Goal: Transaction & Acquisition: Purchase product/service

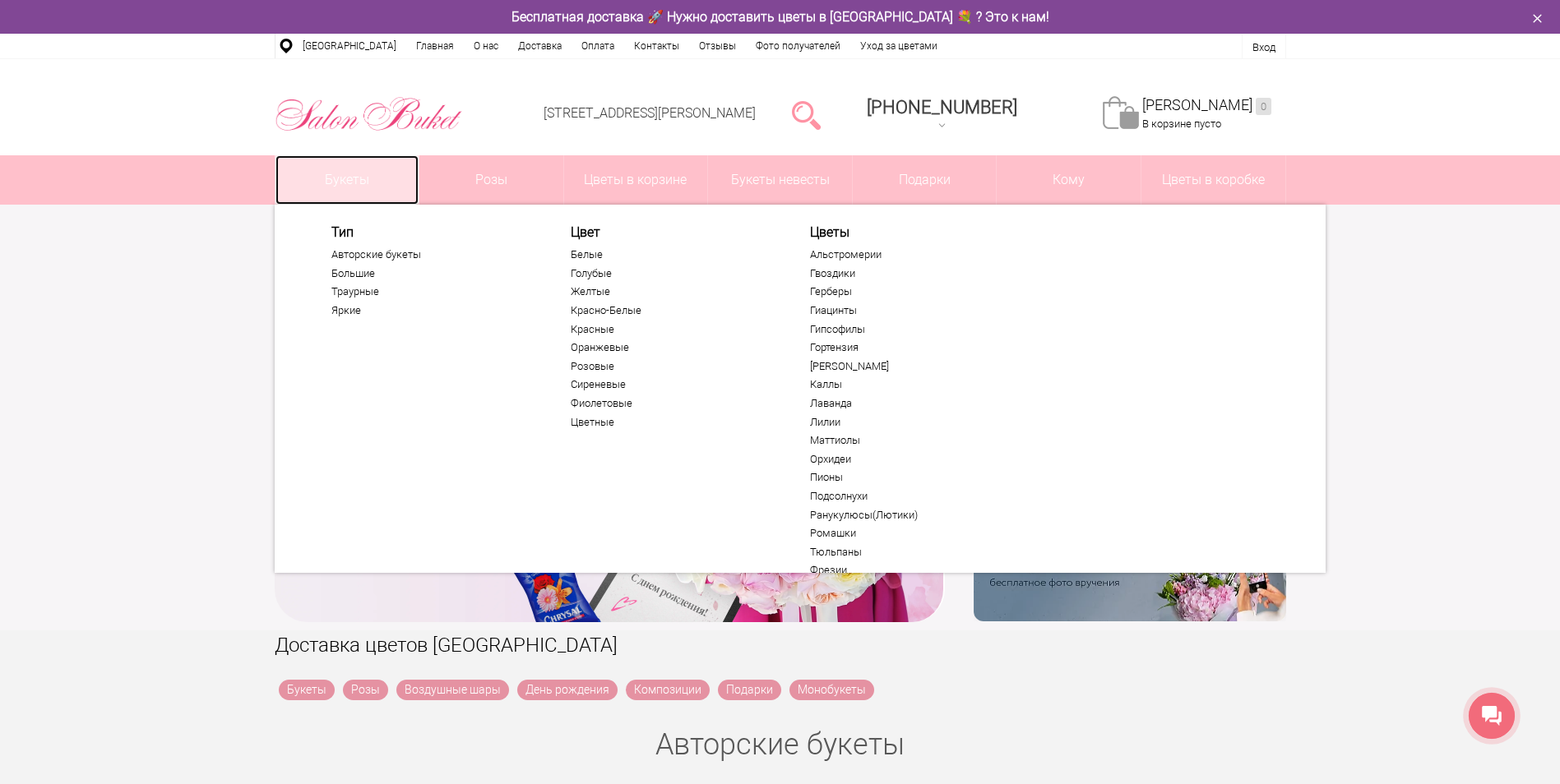
click at [333, 179] on link "Букеты" at bounding box center [347, 180] width 143 height 50
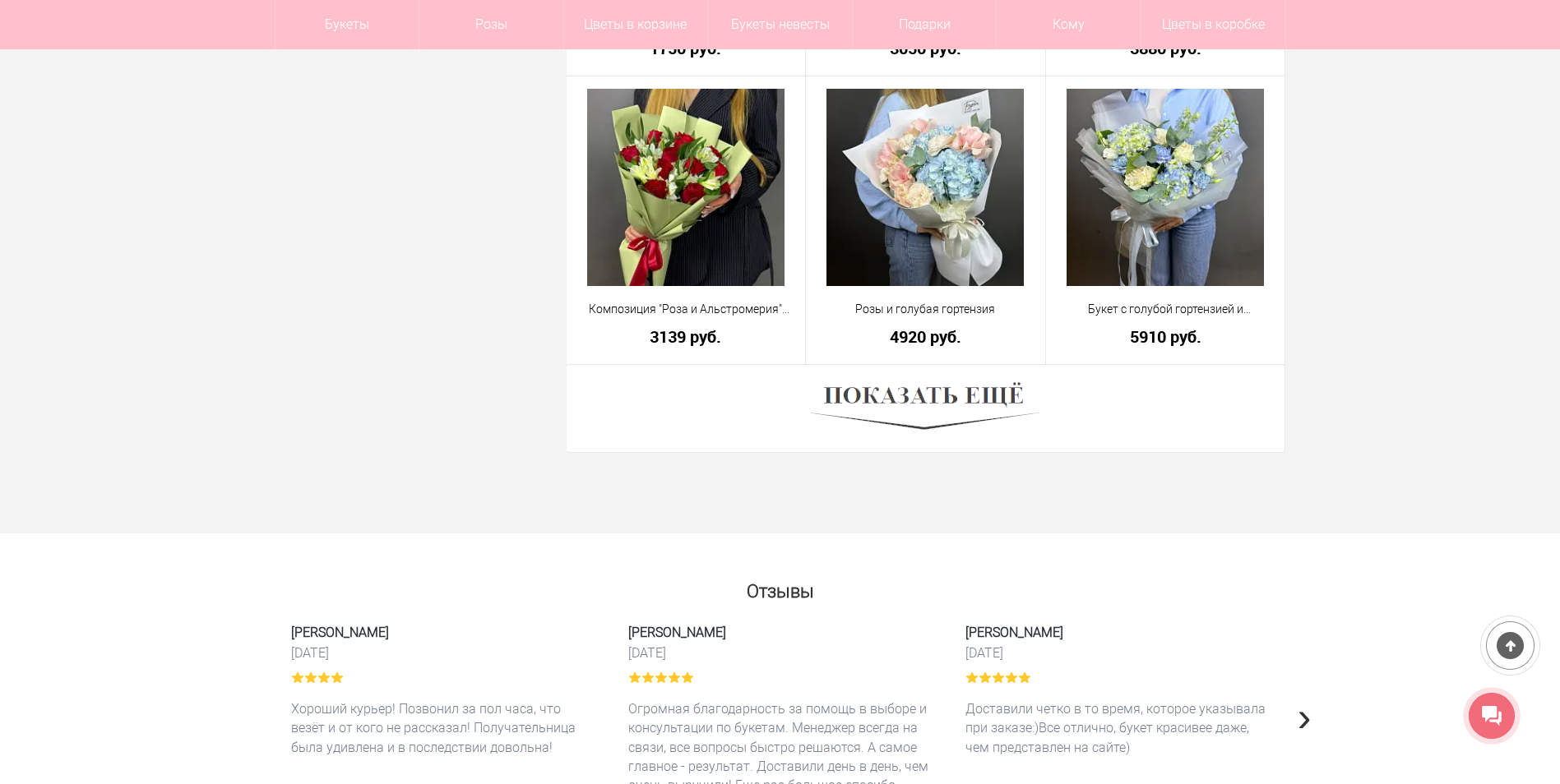
scroll to position [4604, 0]
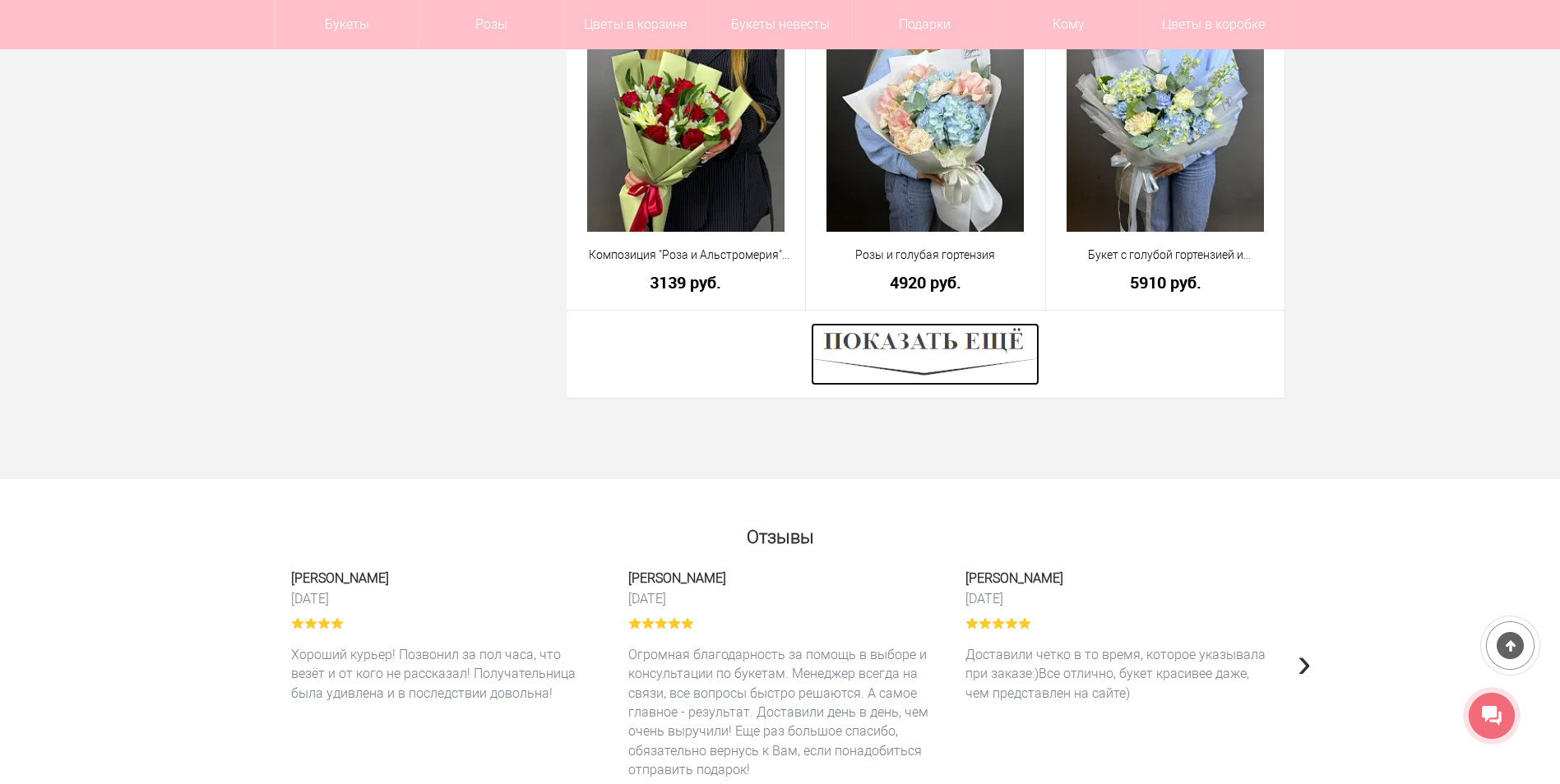
click at [944, 339] on img at bounding box center [925, 354] width 229 height 62
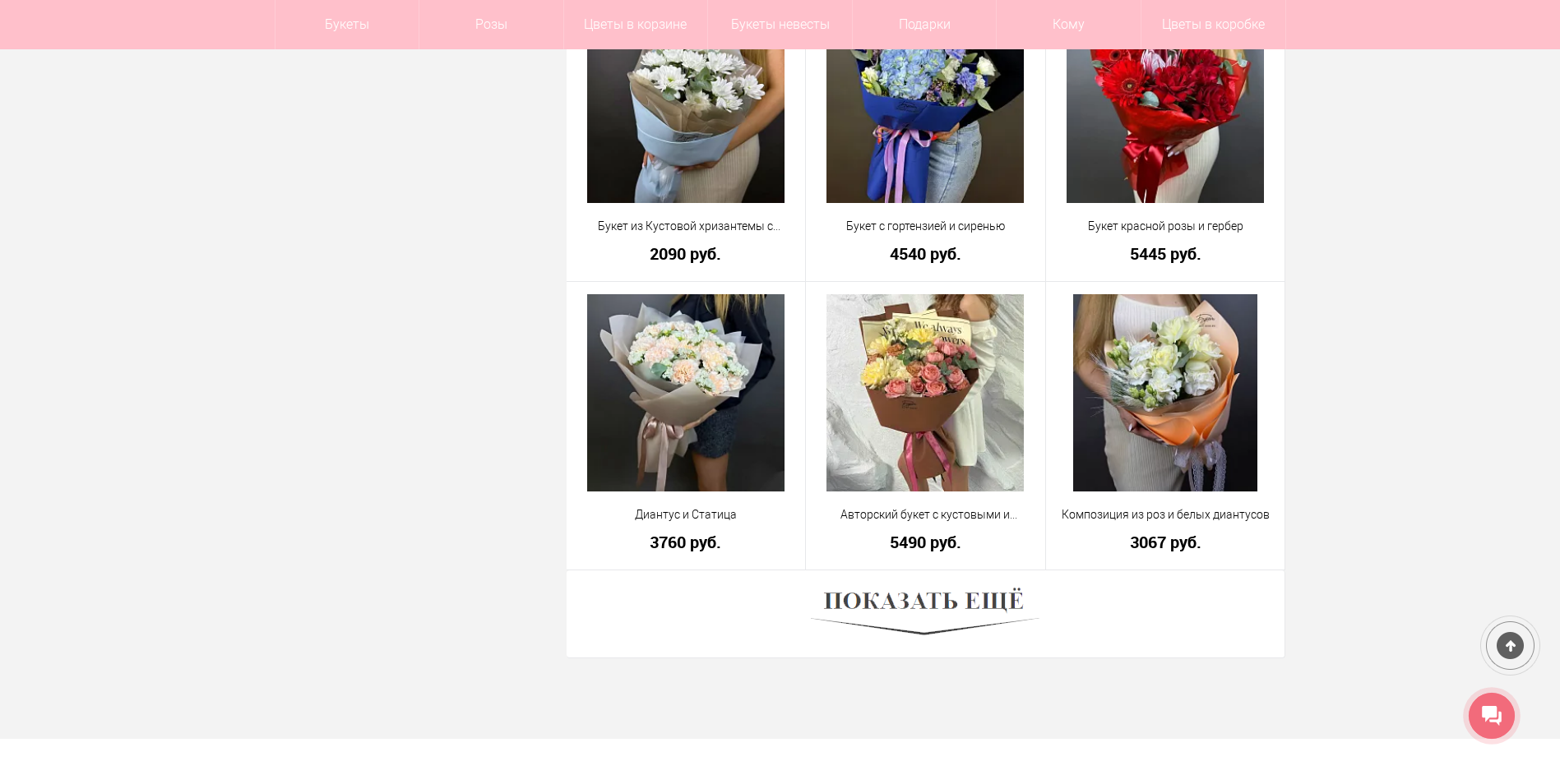
scroll to position [9042, 0]
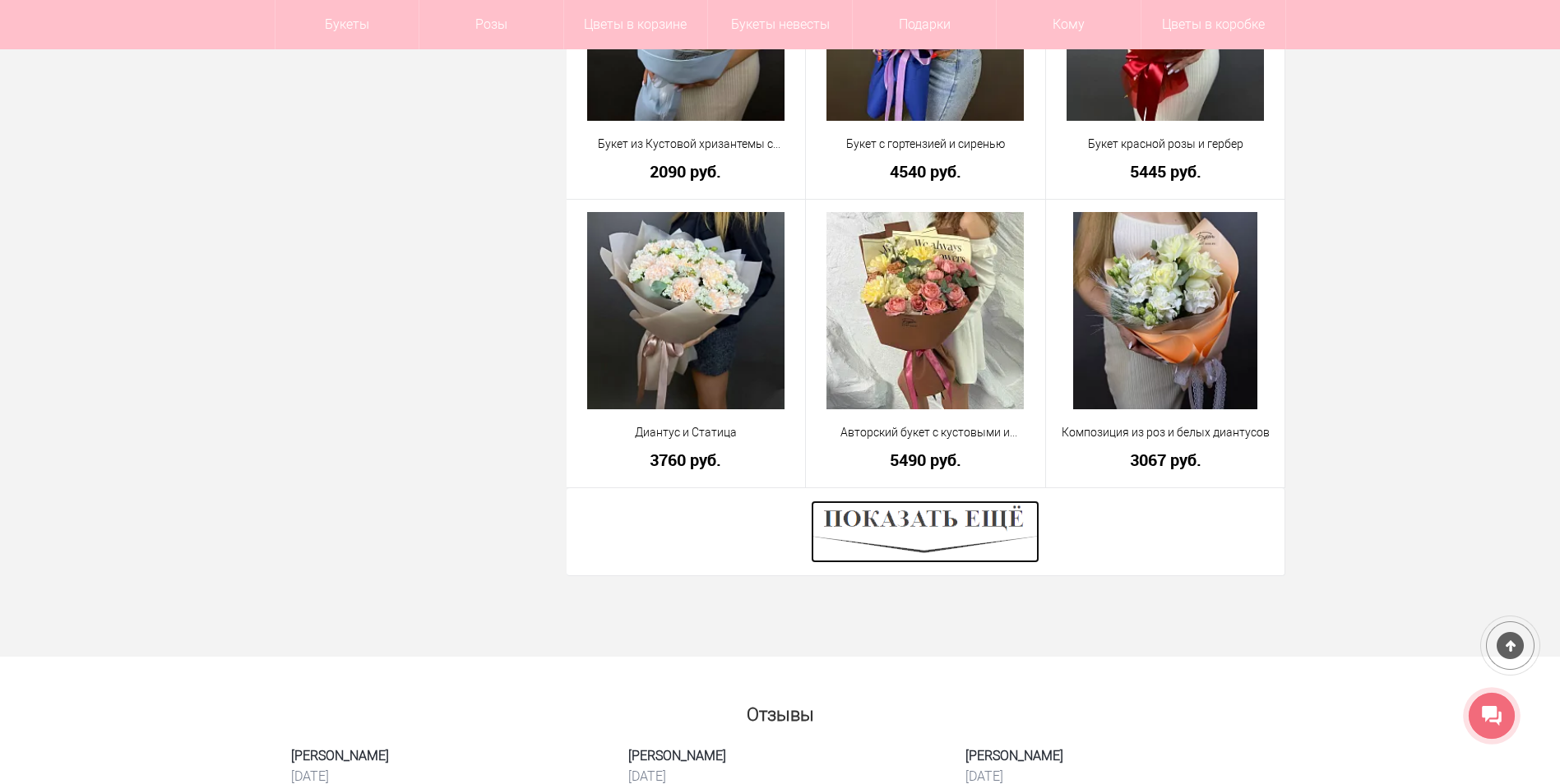
click at [912, 512] on img at bounding box center [925, 532] width 229 height 62
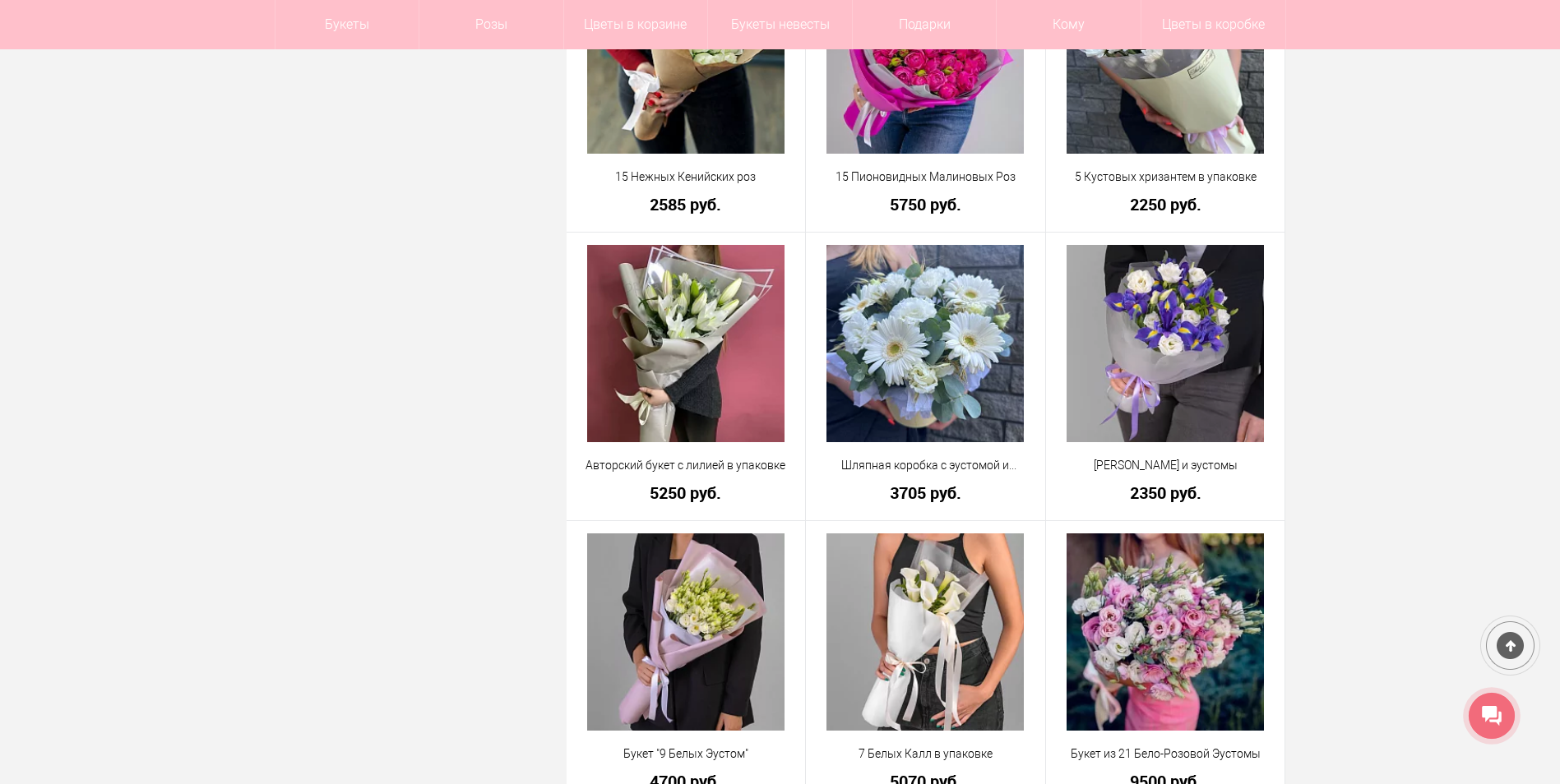
scroll to position [13563, 0]
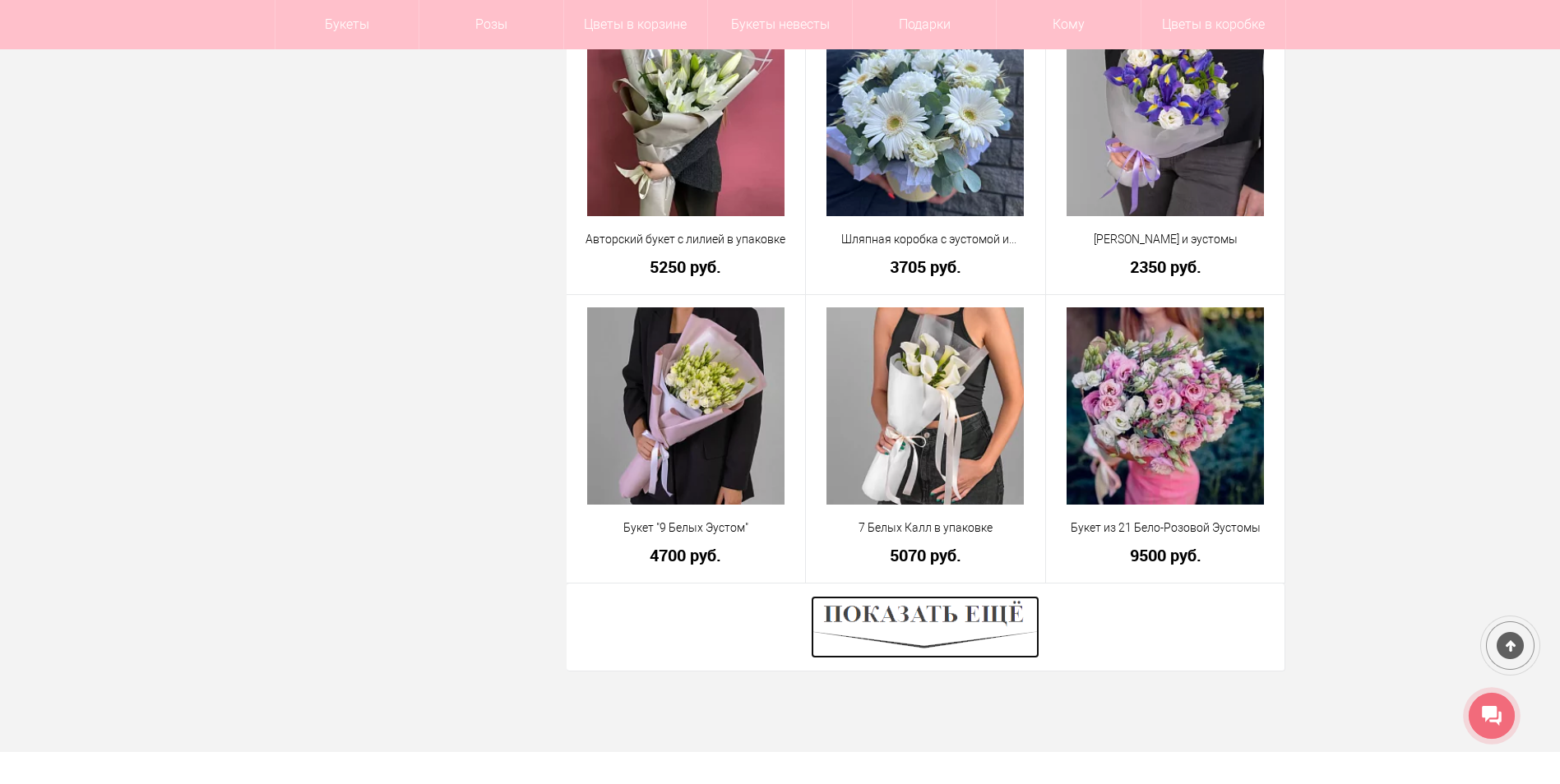
click at [917, 613] on img at bounding box center [925, 626] width 229 height 62
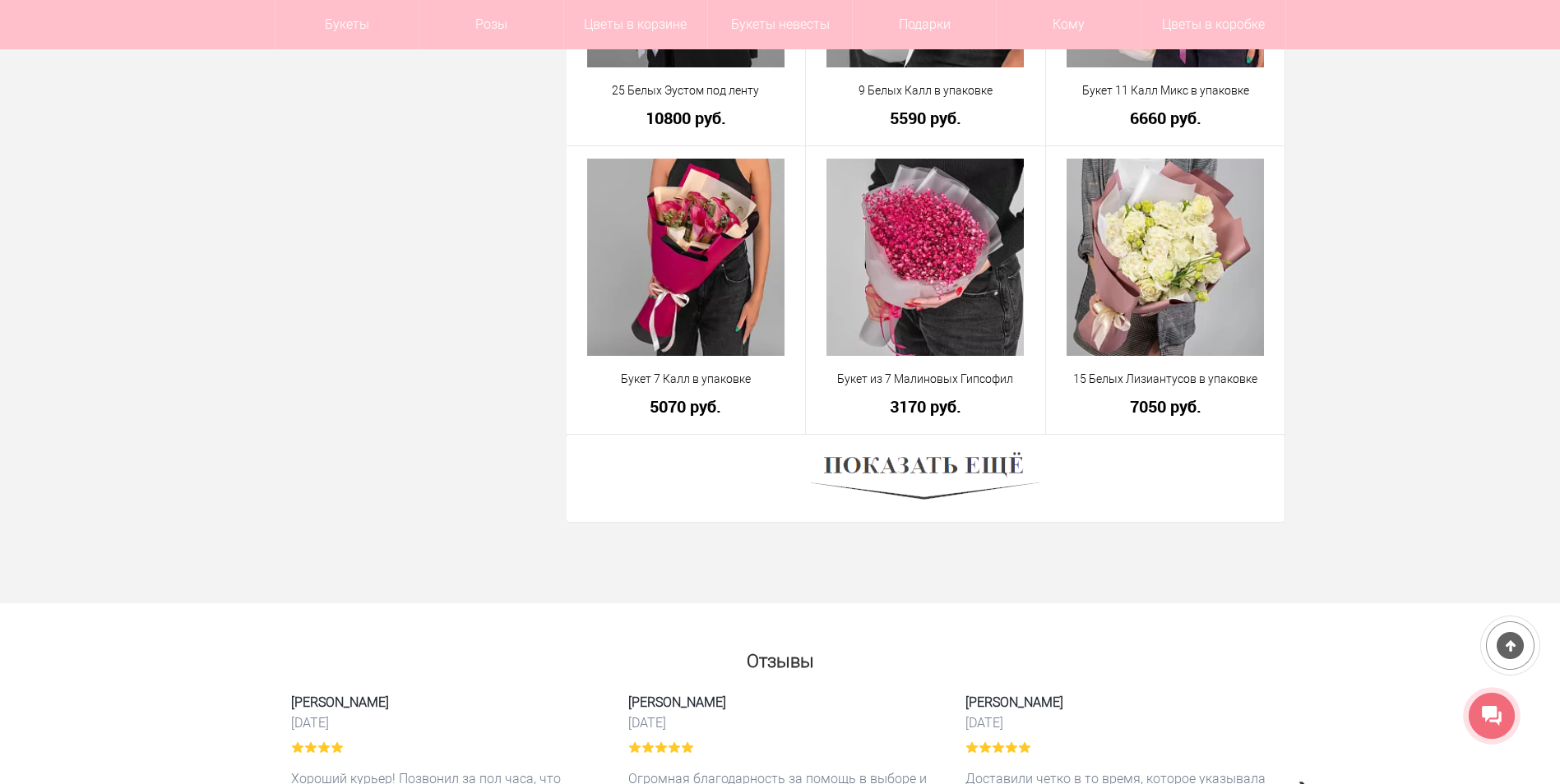
scroll to position [18331, 0]
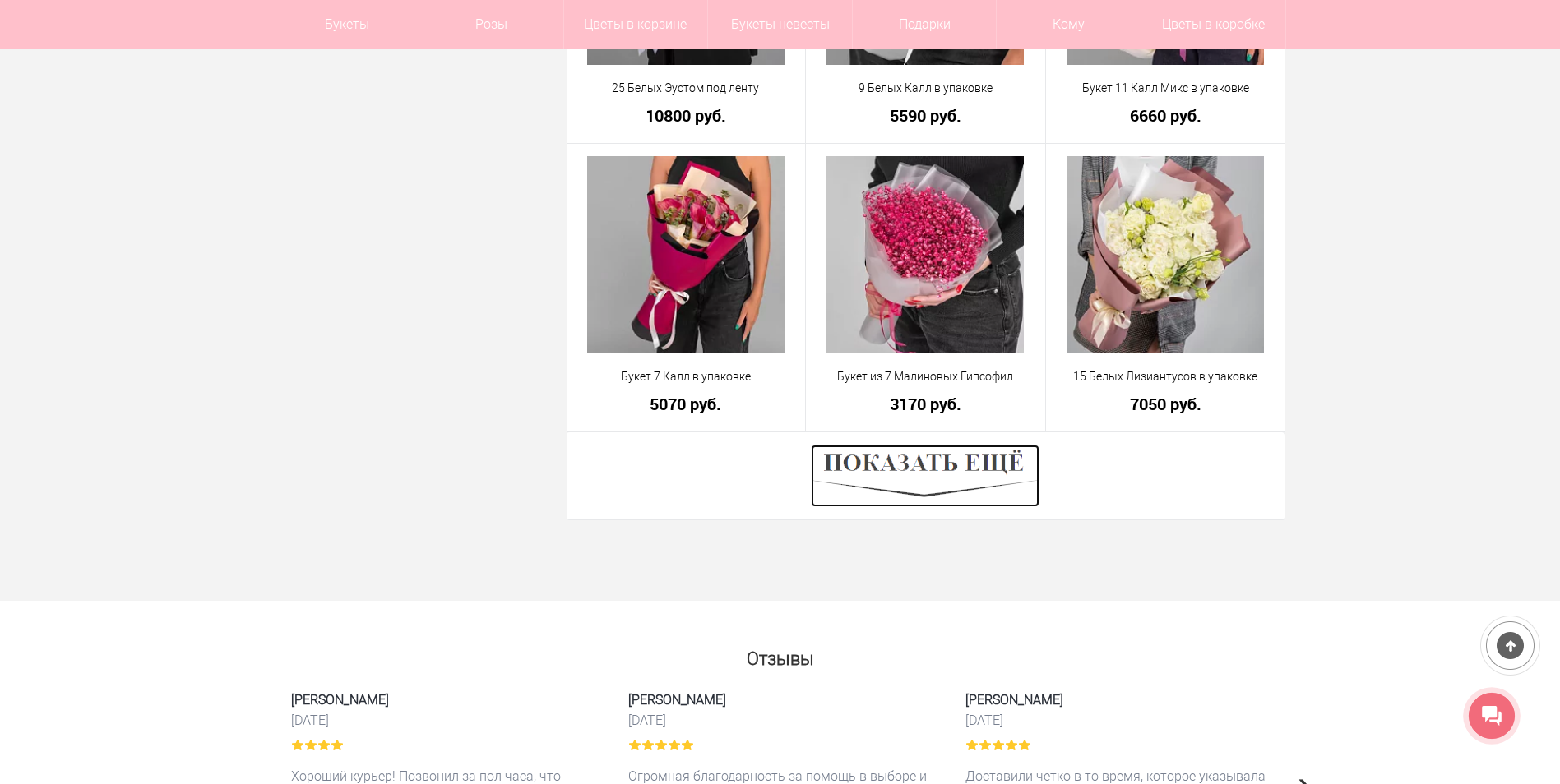
click at [874, 454] on img at bounding box center [925, 475] width 229 height 62
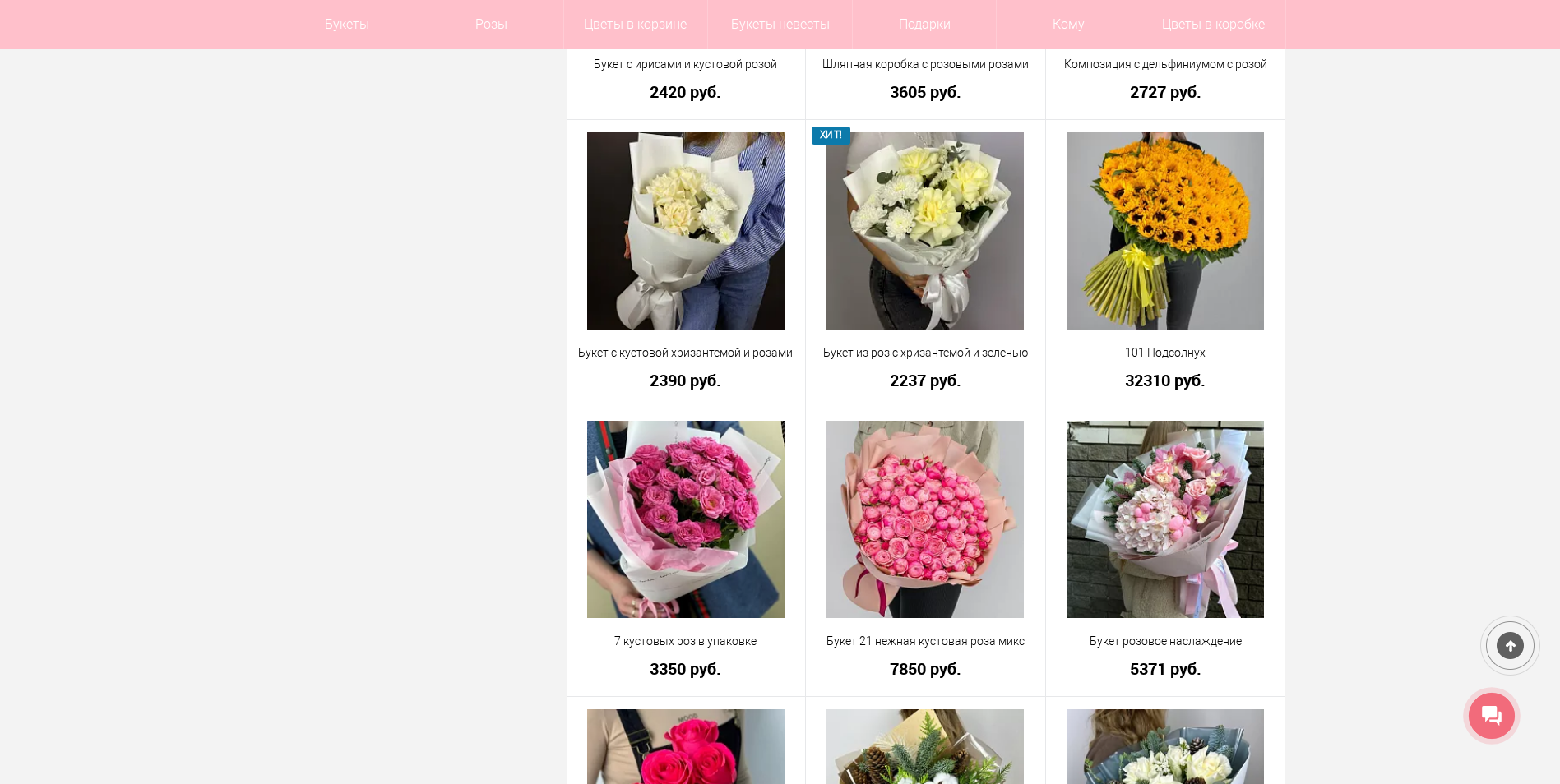
scroll to position [20468, 0]
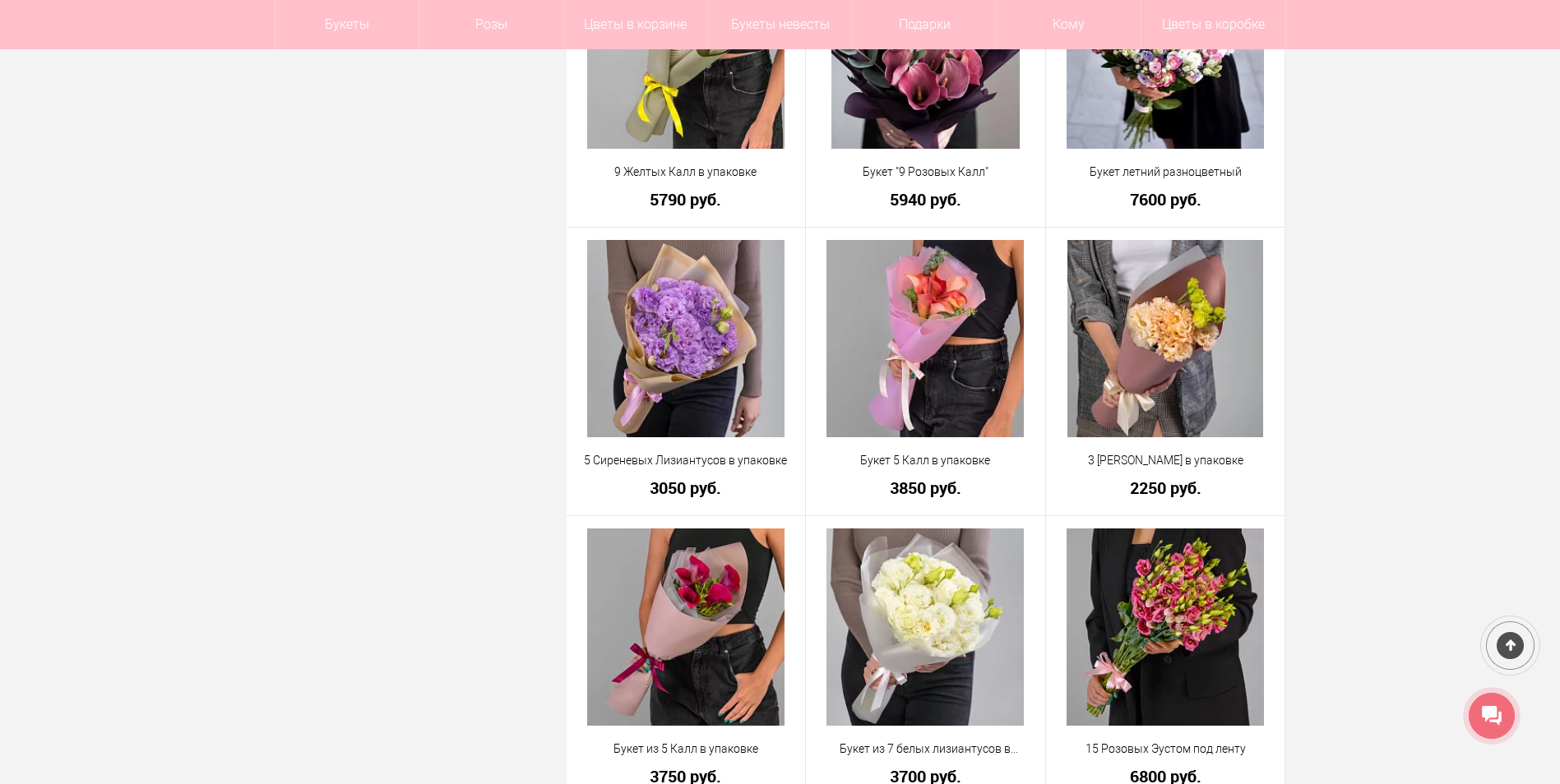
click at [1515, 623] on div at bounding box center [1510, 645] width 60 height 60
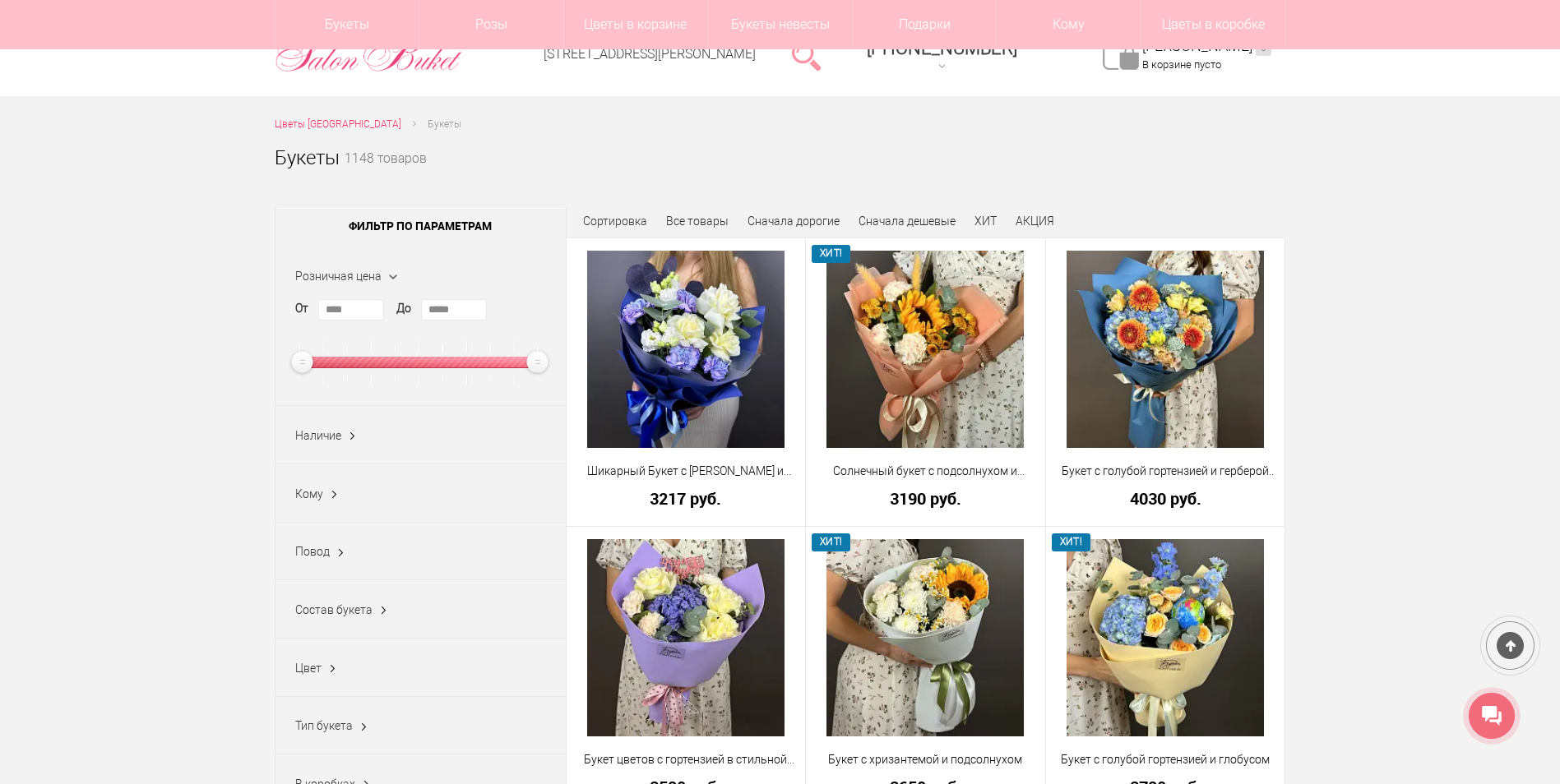
scroll to position [0, 0]
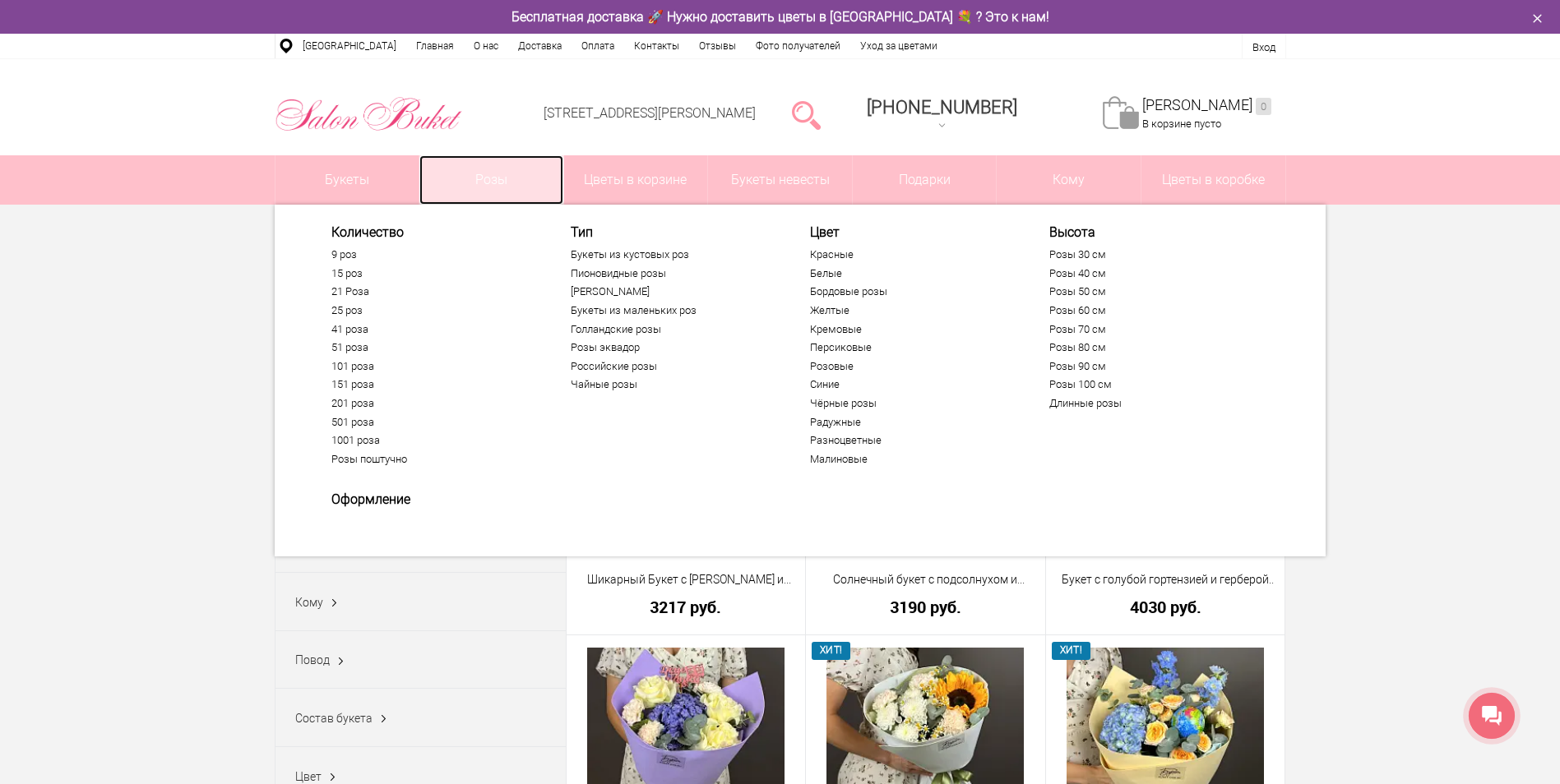
click at [472, 159] on link "Розы" at bounding box center [491, 180] width 143 height 50
click at [485, 177] on link "Розы" at bounding box center [491, 180] width 143 height 50
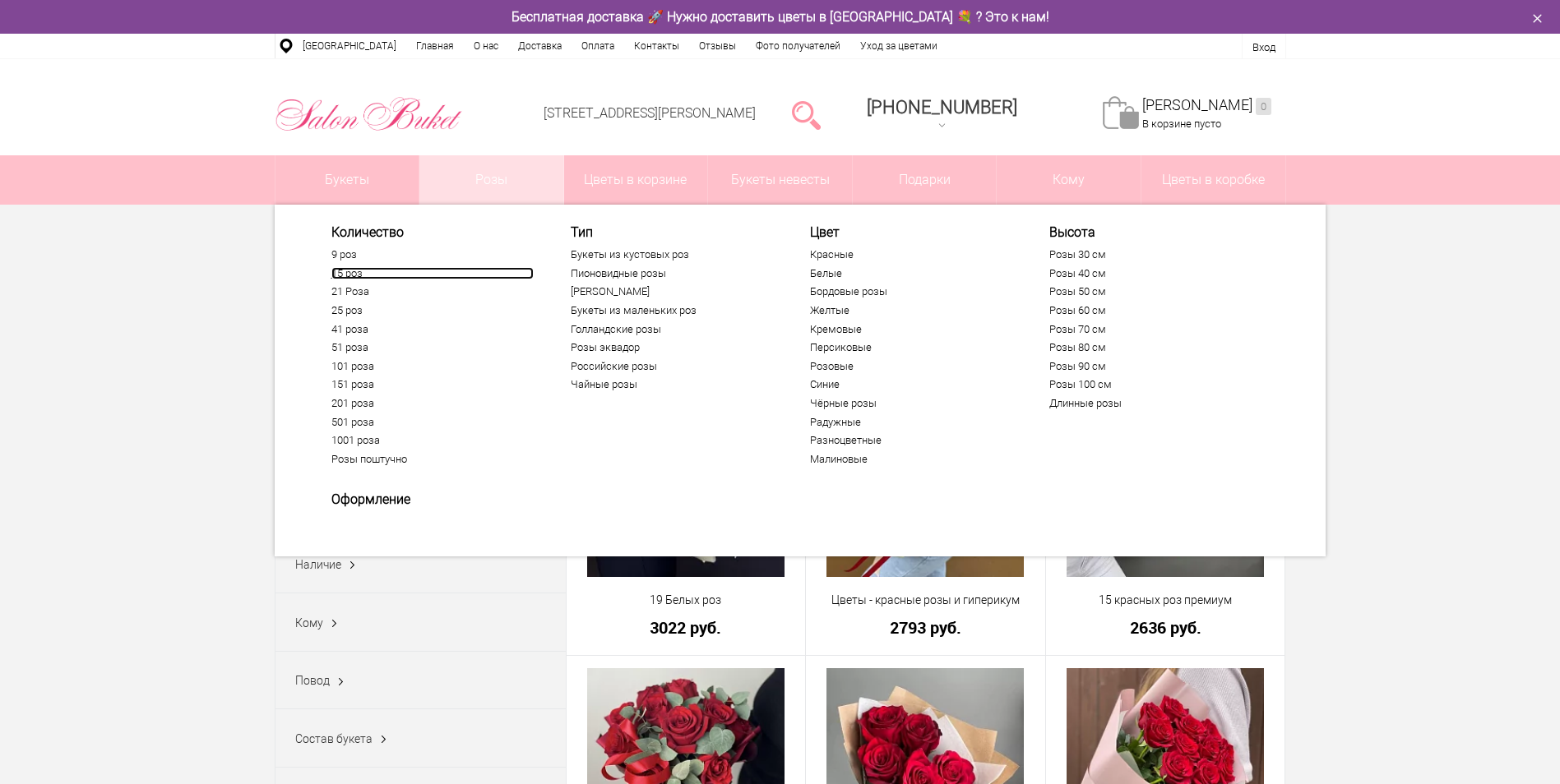
click at [349, 271] on link "15 роз" at bounding box center [432, 273] width 203 height 13
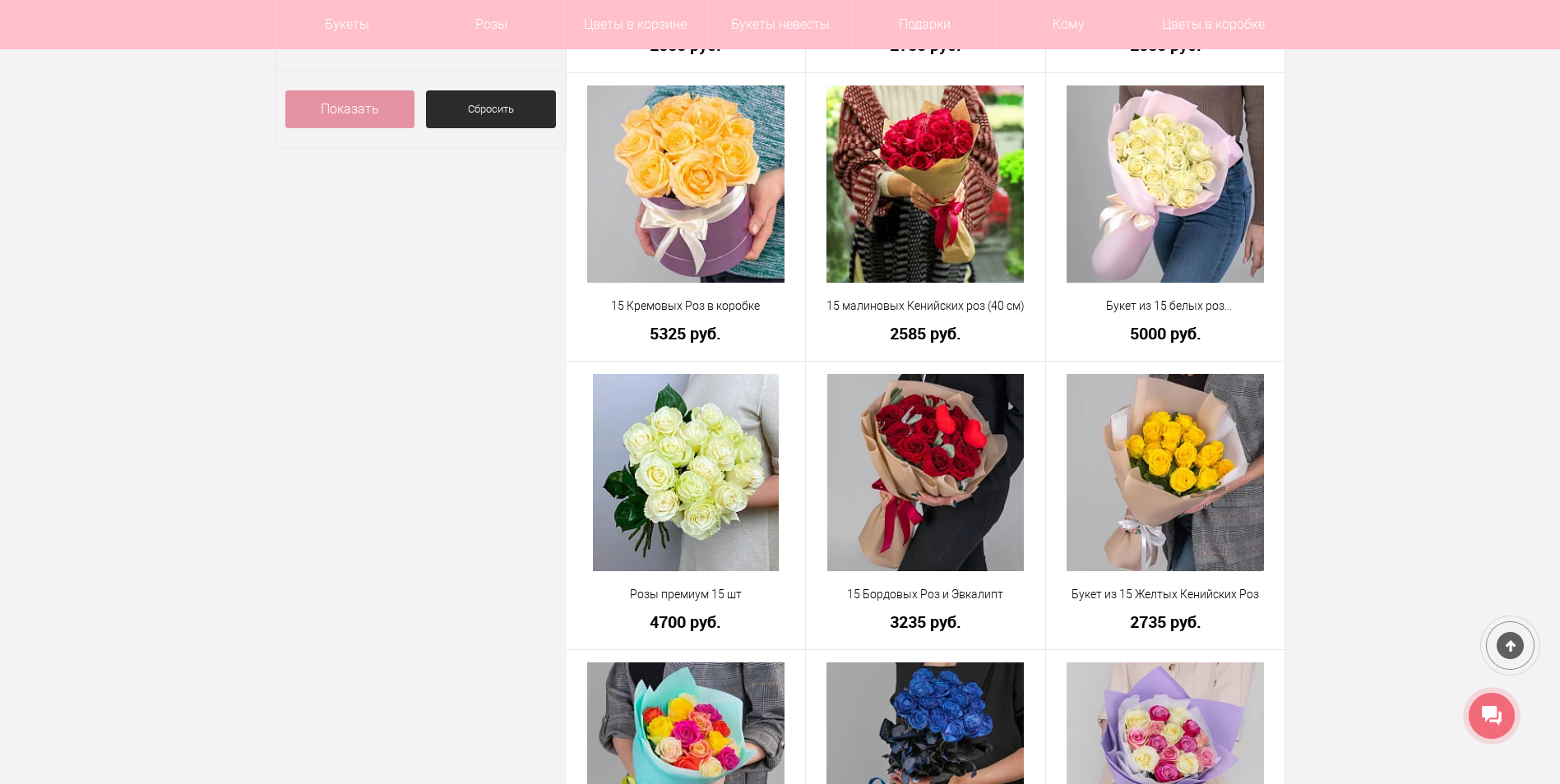
scroll to position [1069, 0]
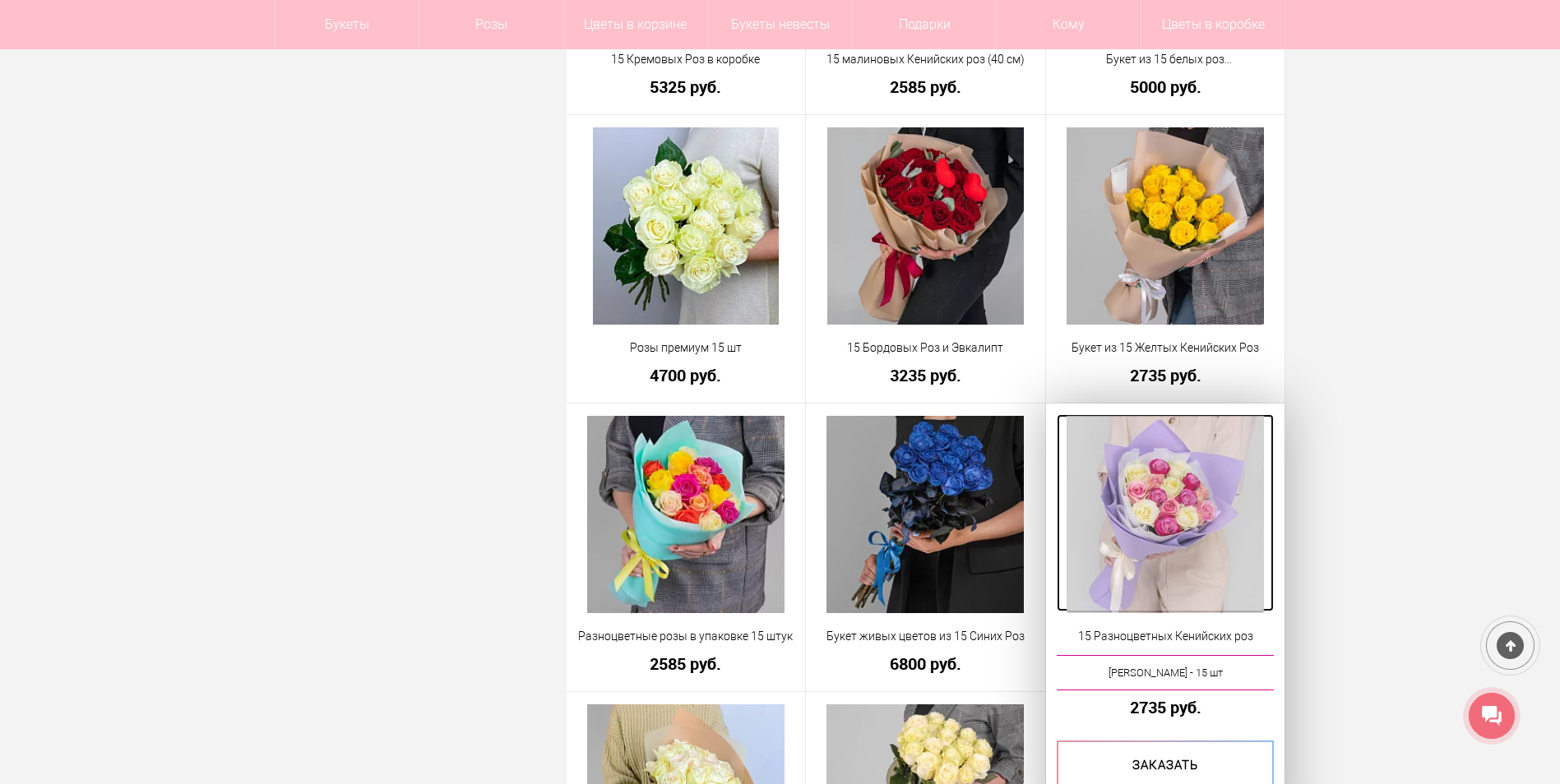
click at [1170, 490] on img at bounding box center [1165, 514] width 197 height 197
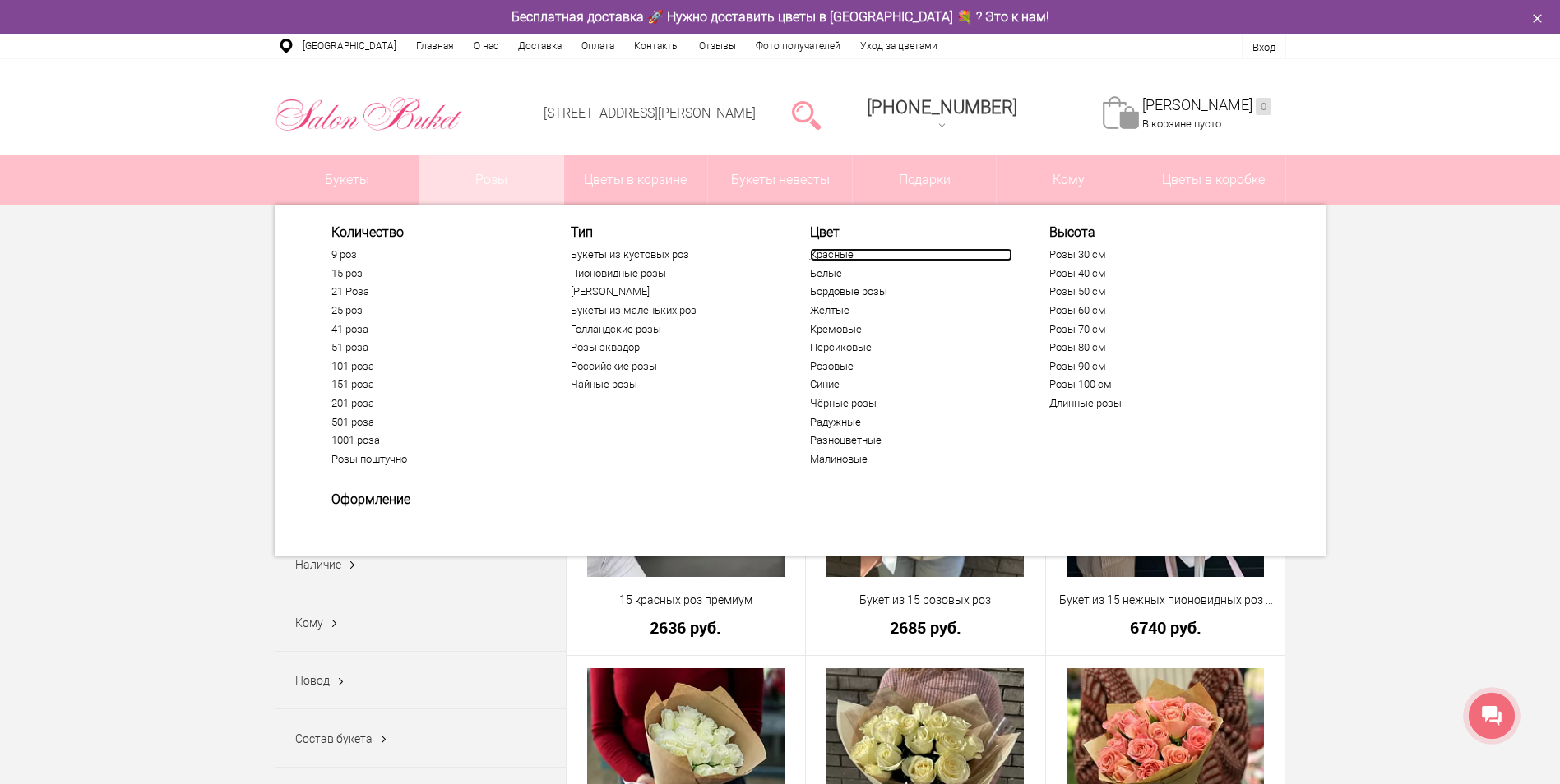
click at [838, 250] on link "Красные" at bounding box center [912, 255] width 203 height 13
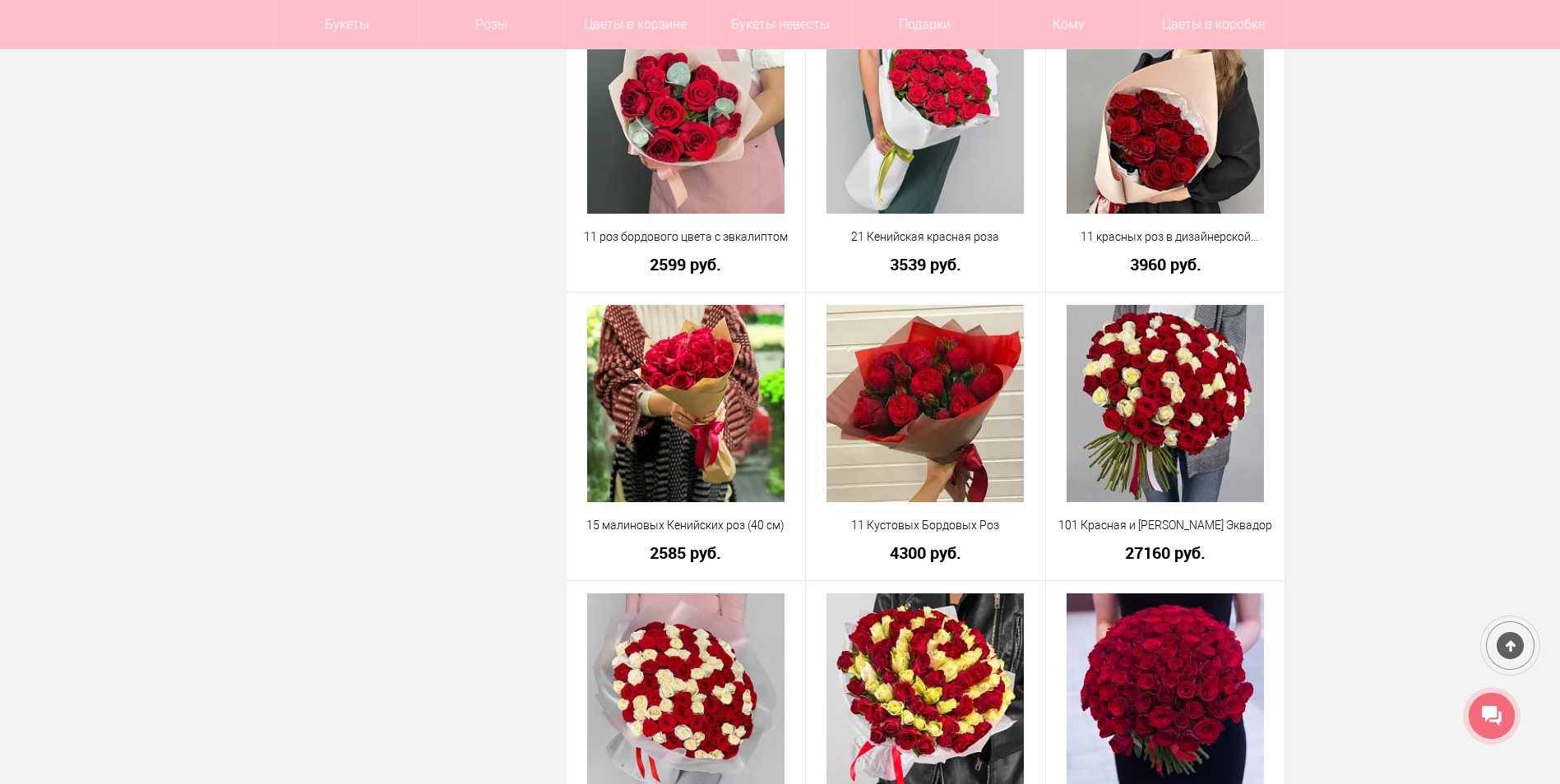
scroll to position [1562, 0]
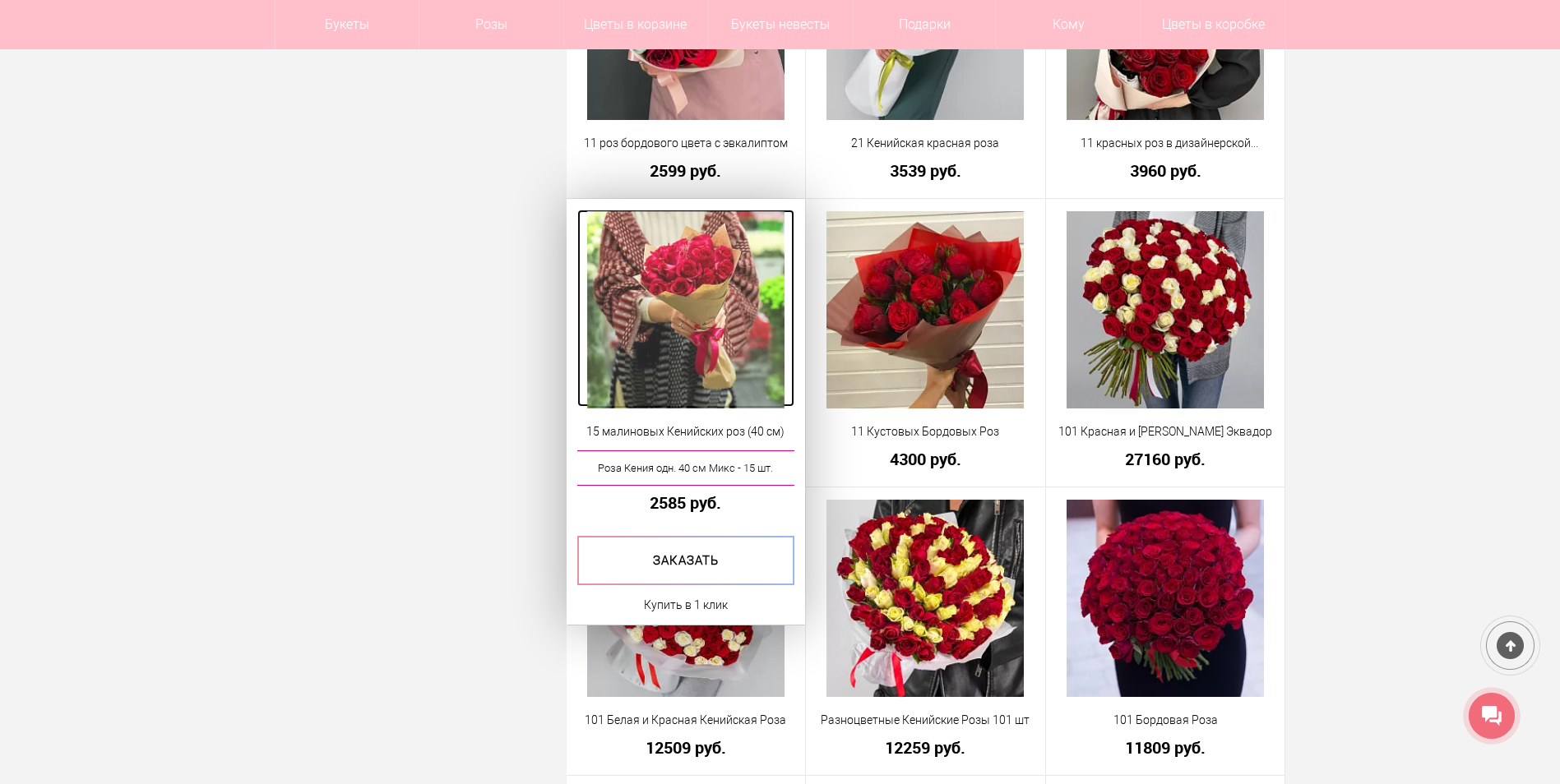
click at [691, 289] on img at bounding box center [686, 310] width 197 height 197
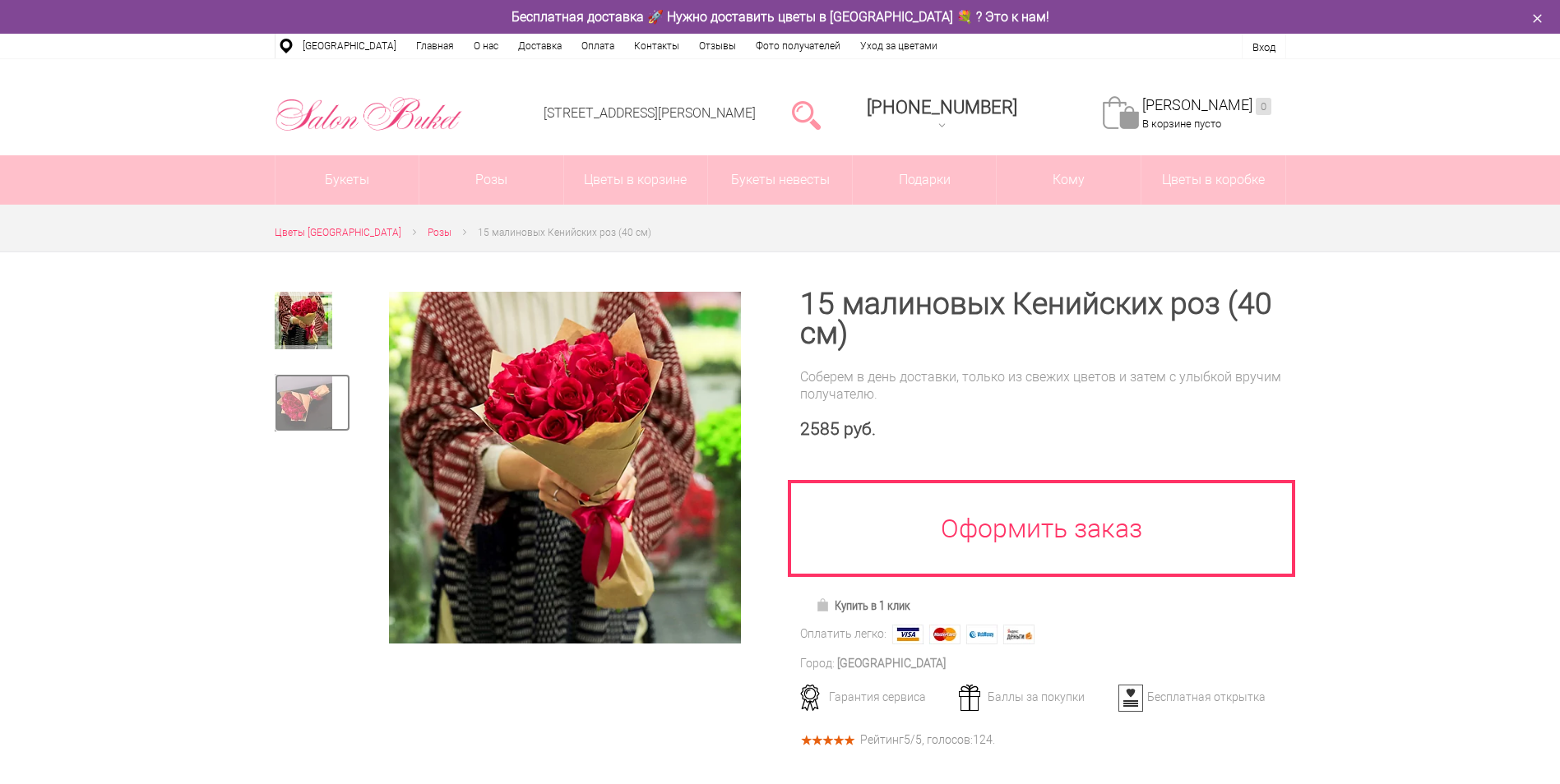
click at [302, 394] on img at bounding box center [303, 403] width 57 height 57
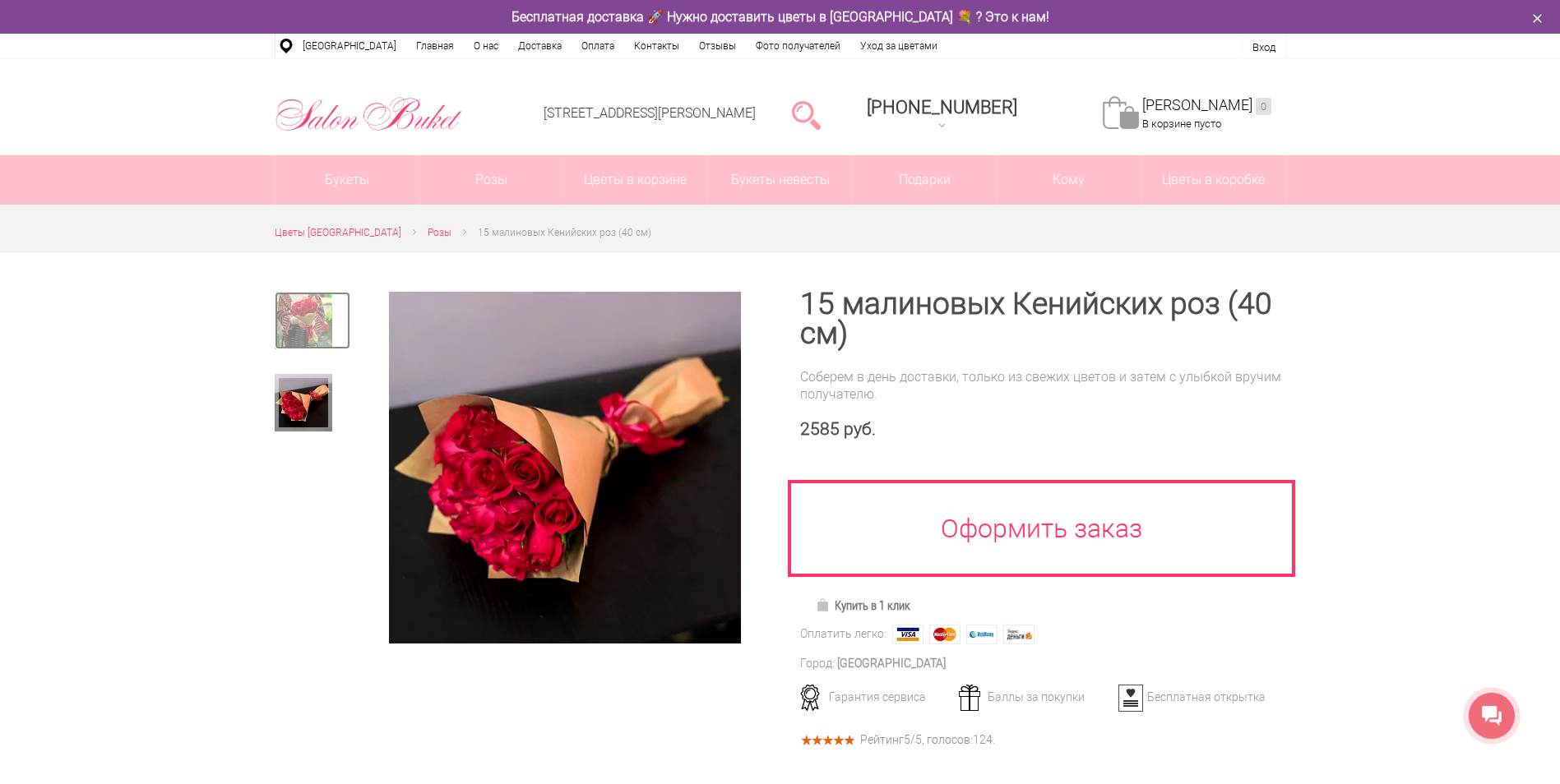
click at [301, 325] on img at bounding box center [303, 320] width 57 height 57
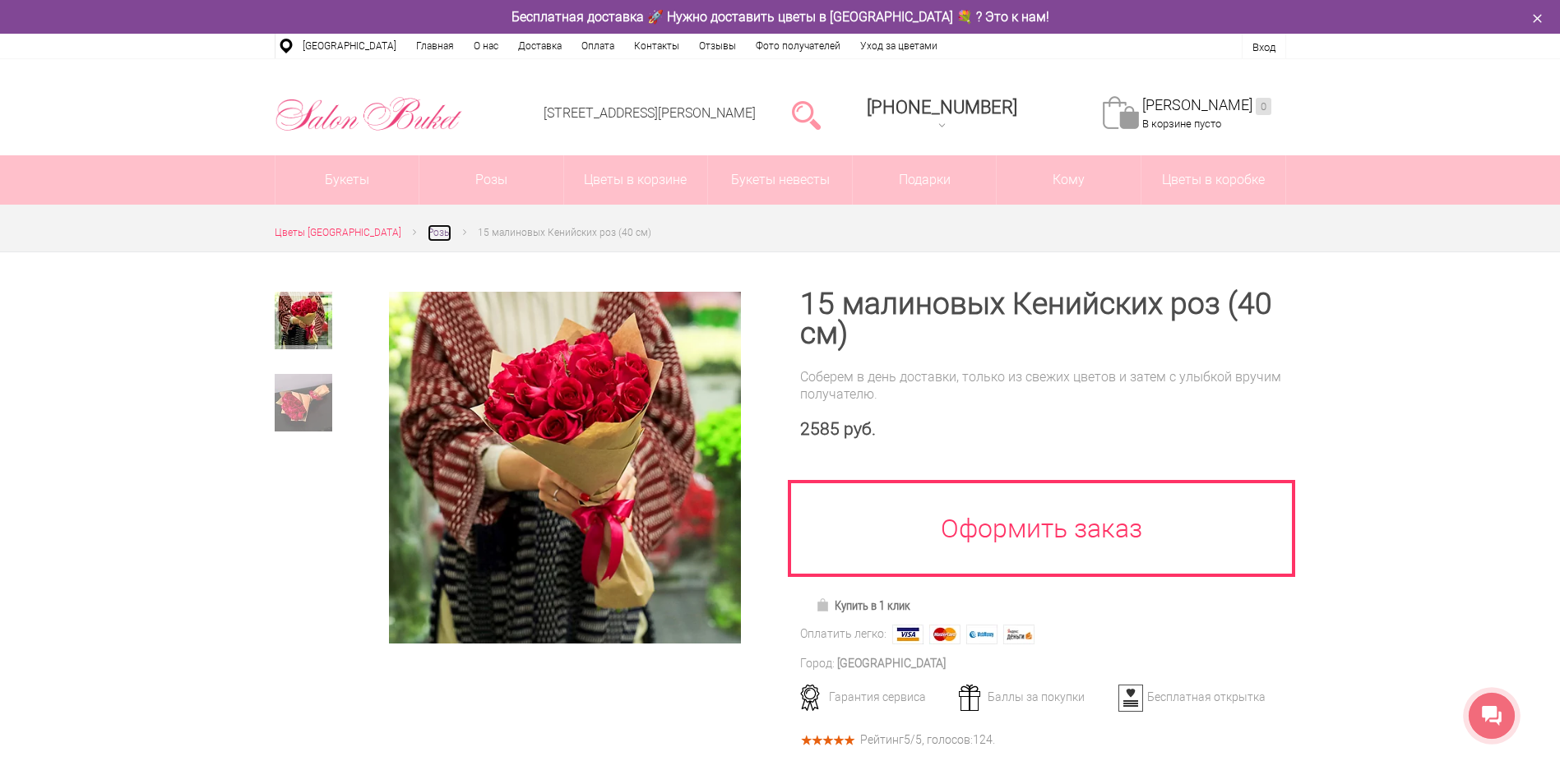
click at [432, 231] on span "Розы" at bounding box center [439, 232] width 24 height 11
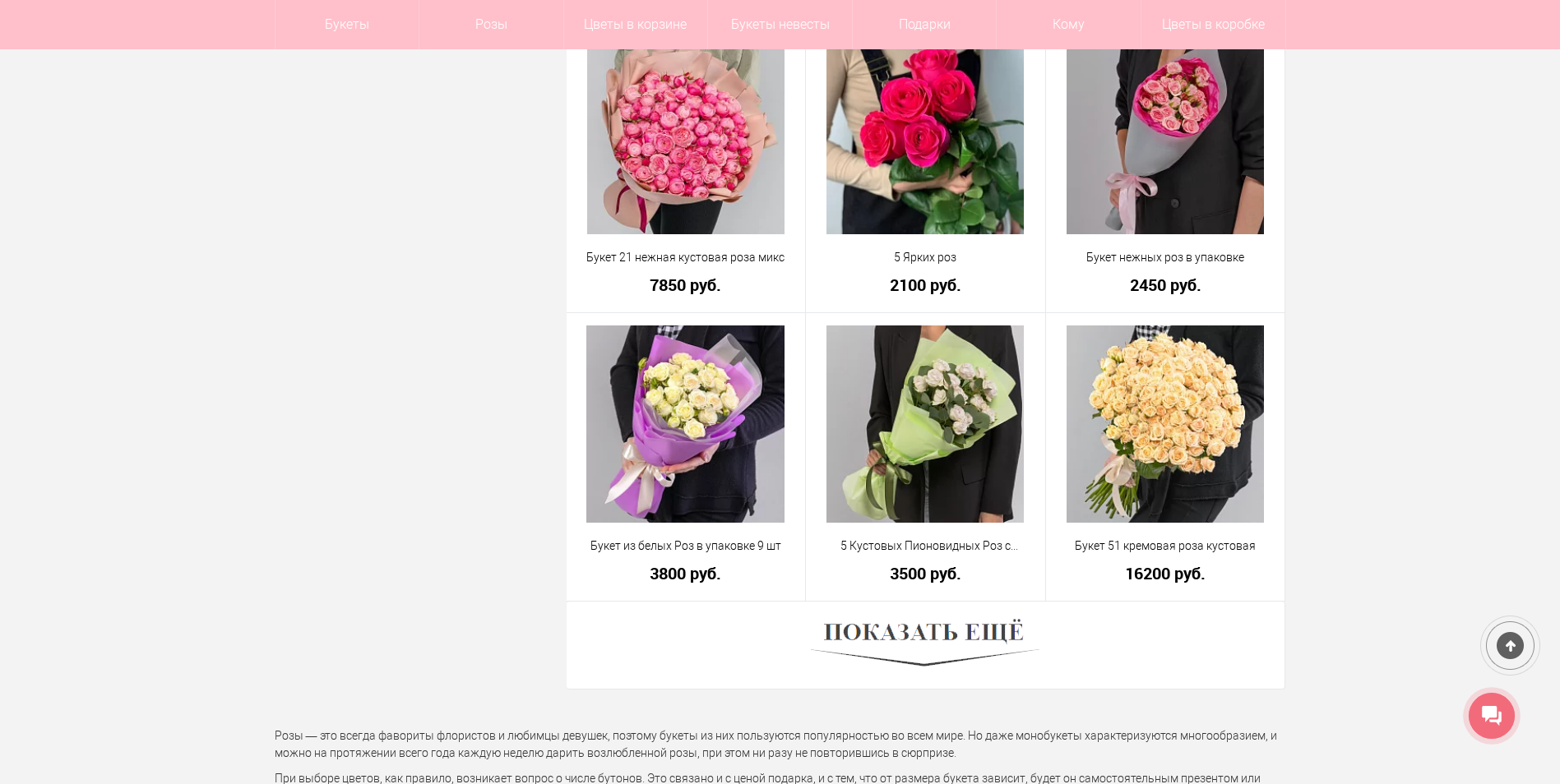
scroll to position [4357, 0]
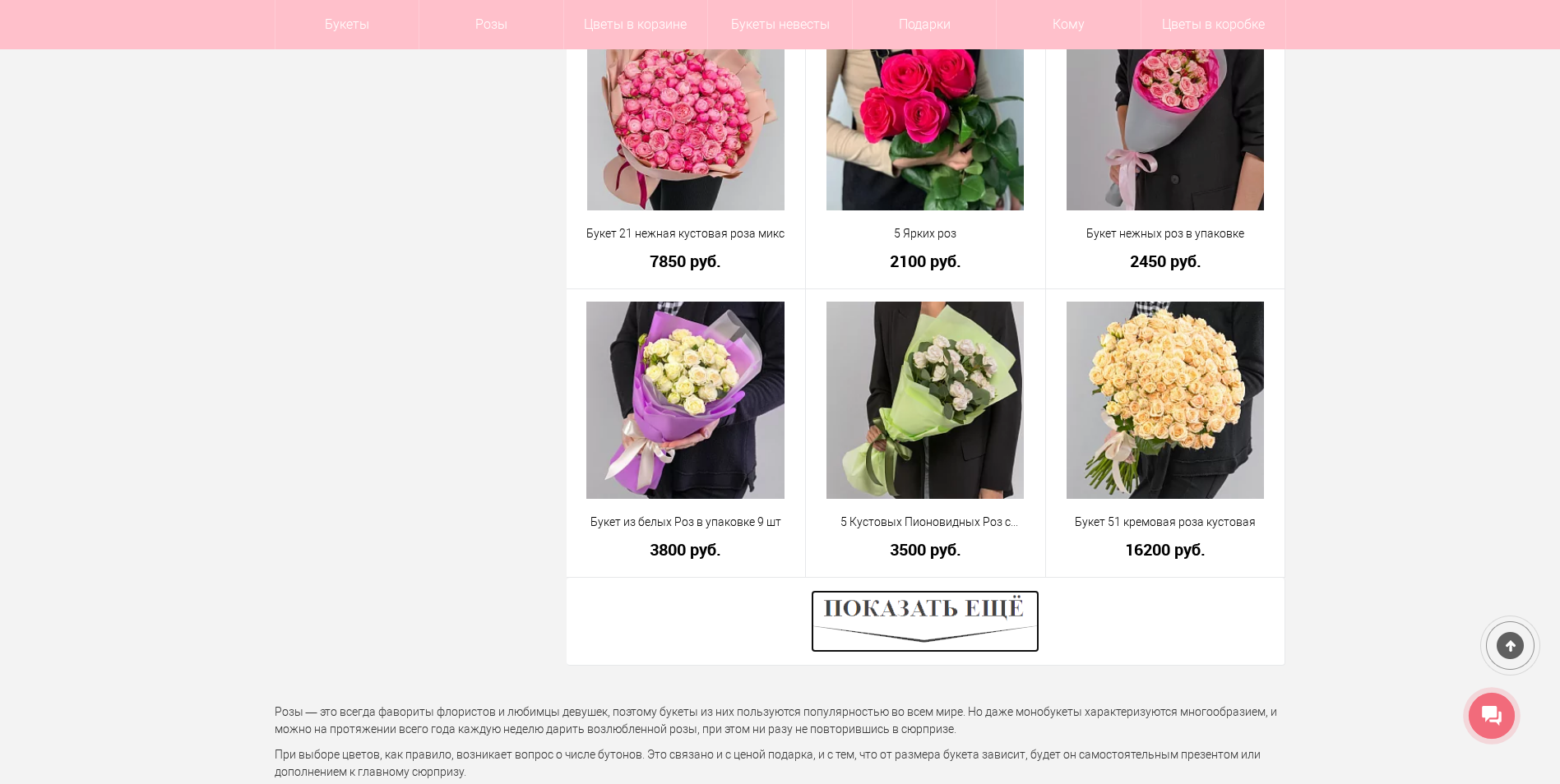
click at [927, 621] on img at bounding box center [925, 621] width 229 height 62
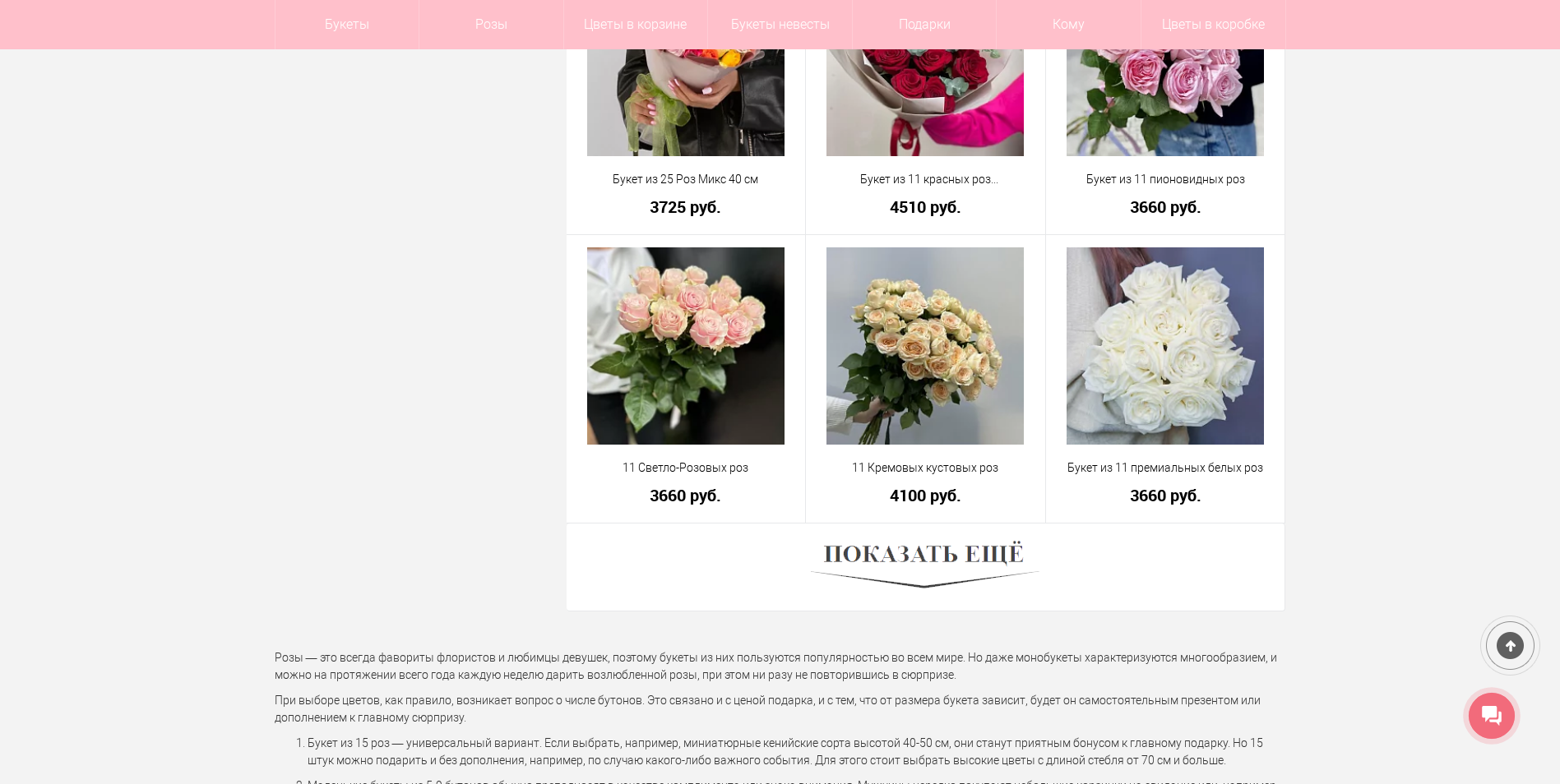
scroll to position [9042, 0]
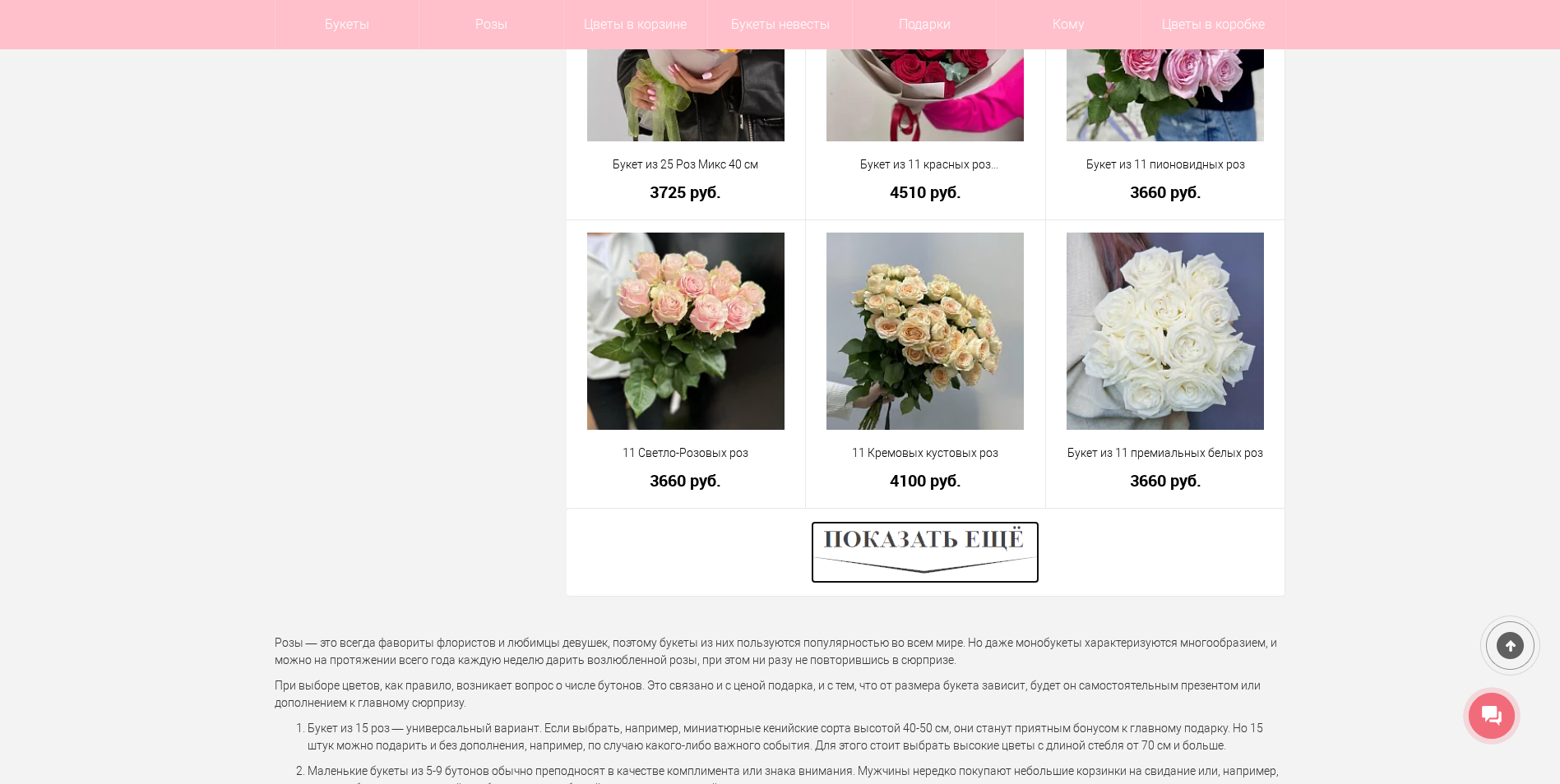
click at [926, 543] on img at bounding box center [925, 552] width 229 height 62
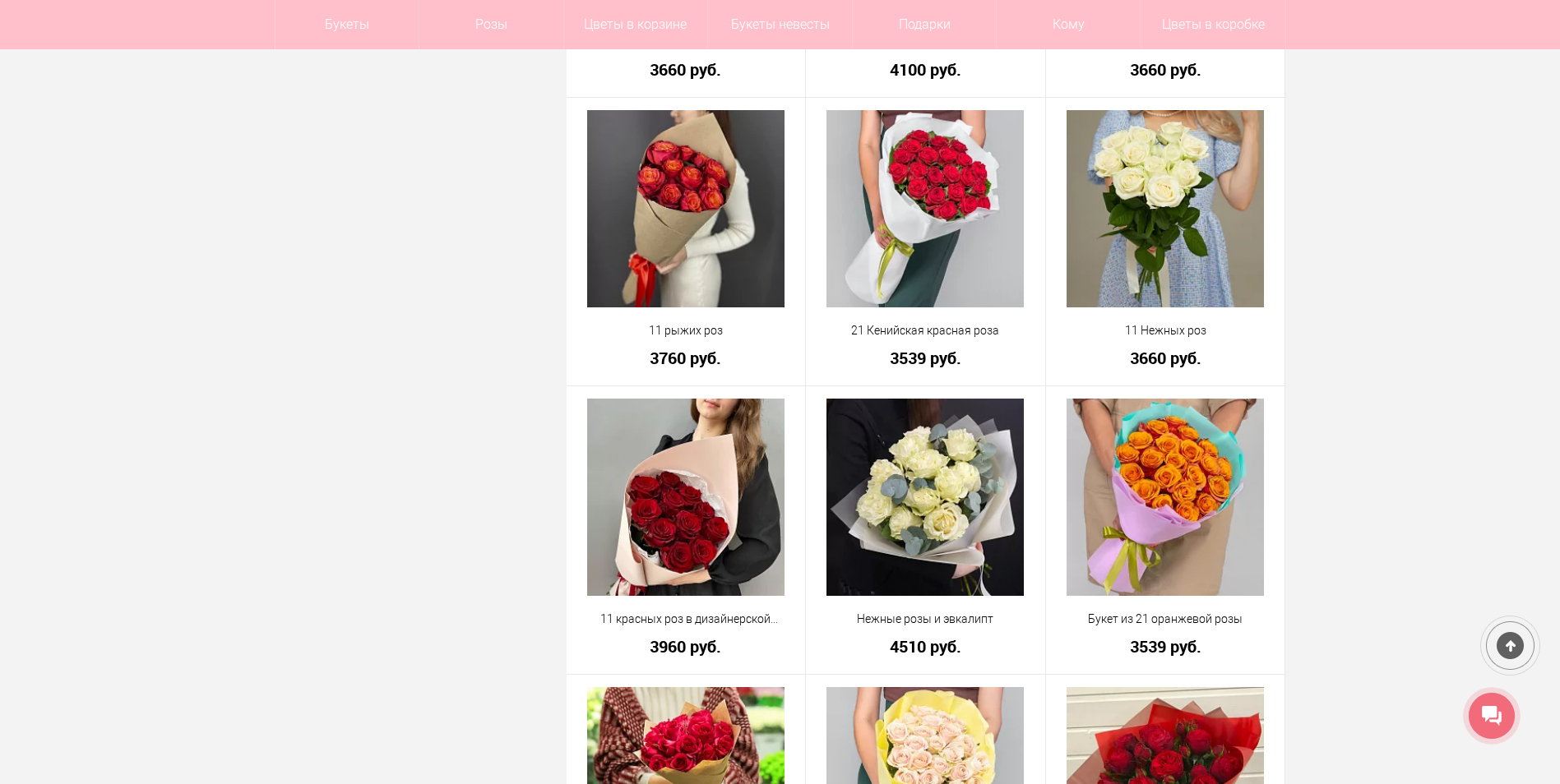
scroll to position [9700, 0]
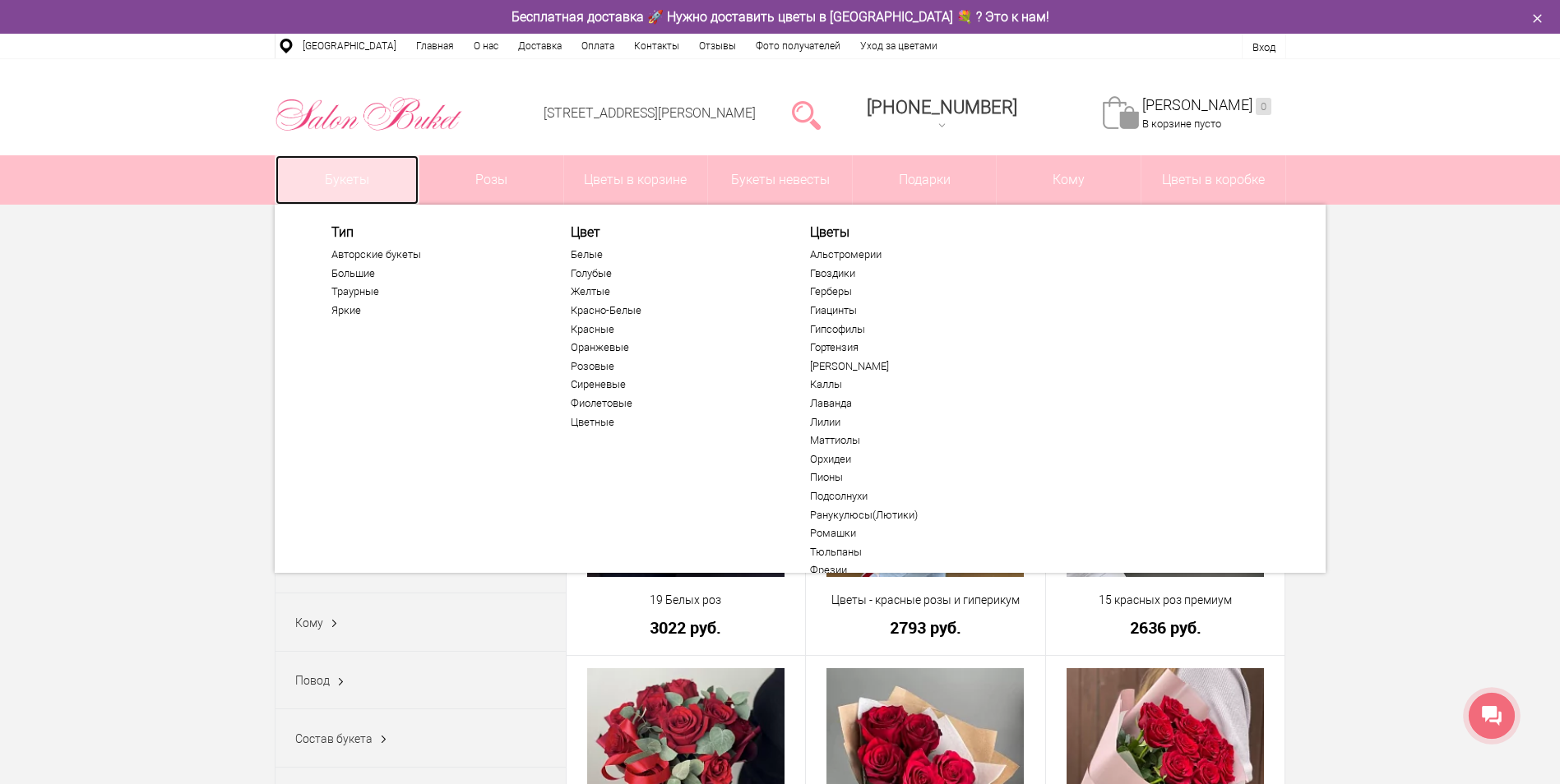
click at [343, 173] on link "Букеты" at bounding box center [347, 180] width 143 height 50
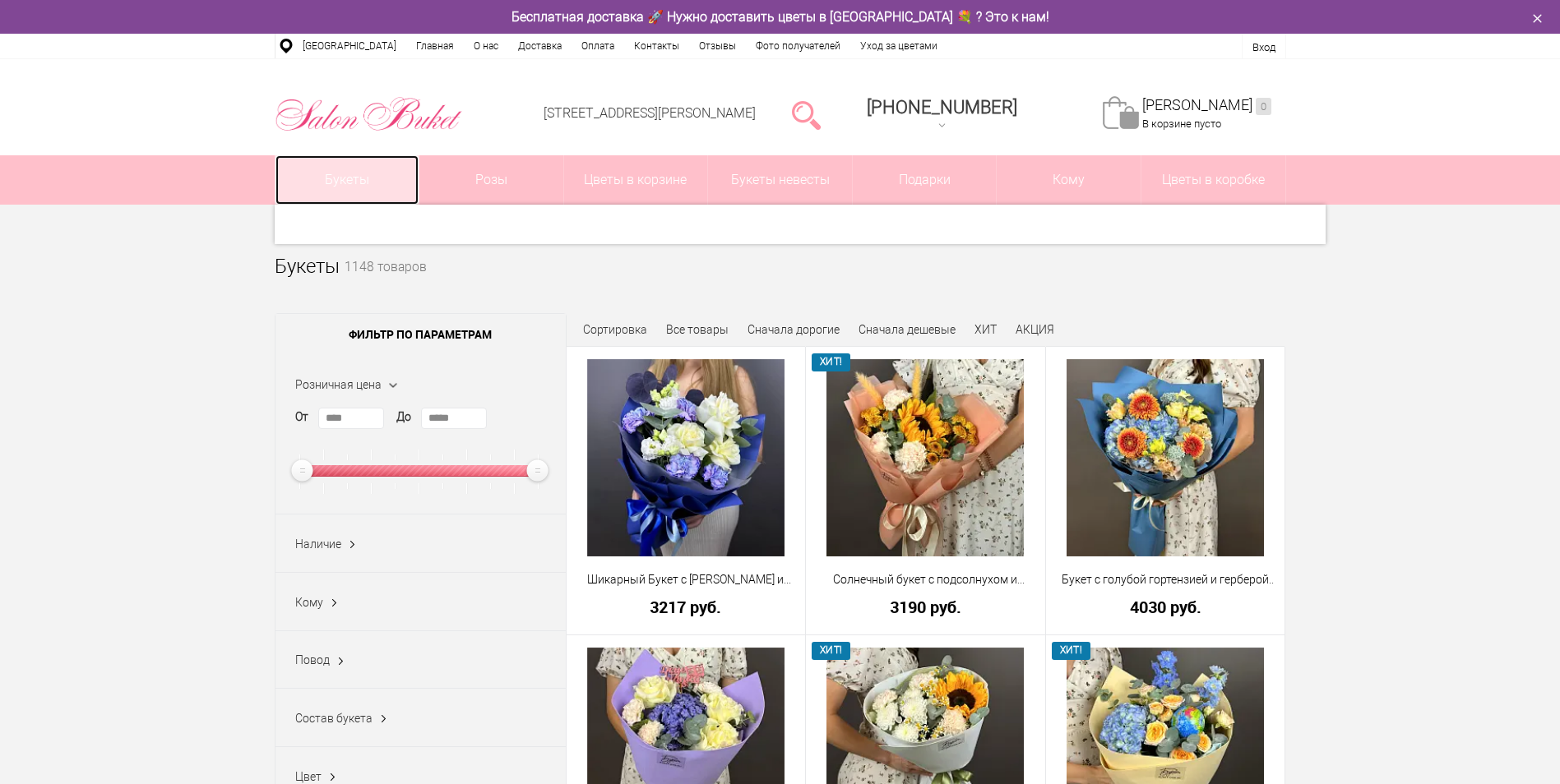
click at [340, 184] on link "Букеты" at bounding box center [347, 180] width 143 height 50
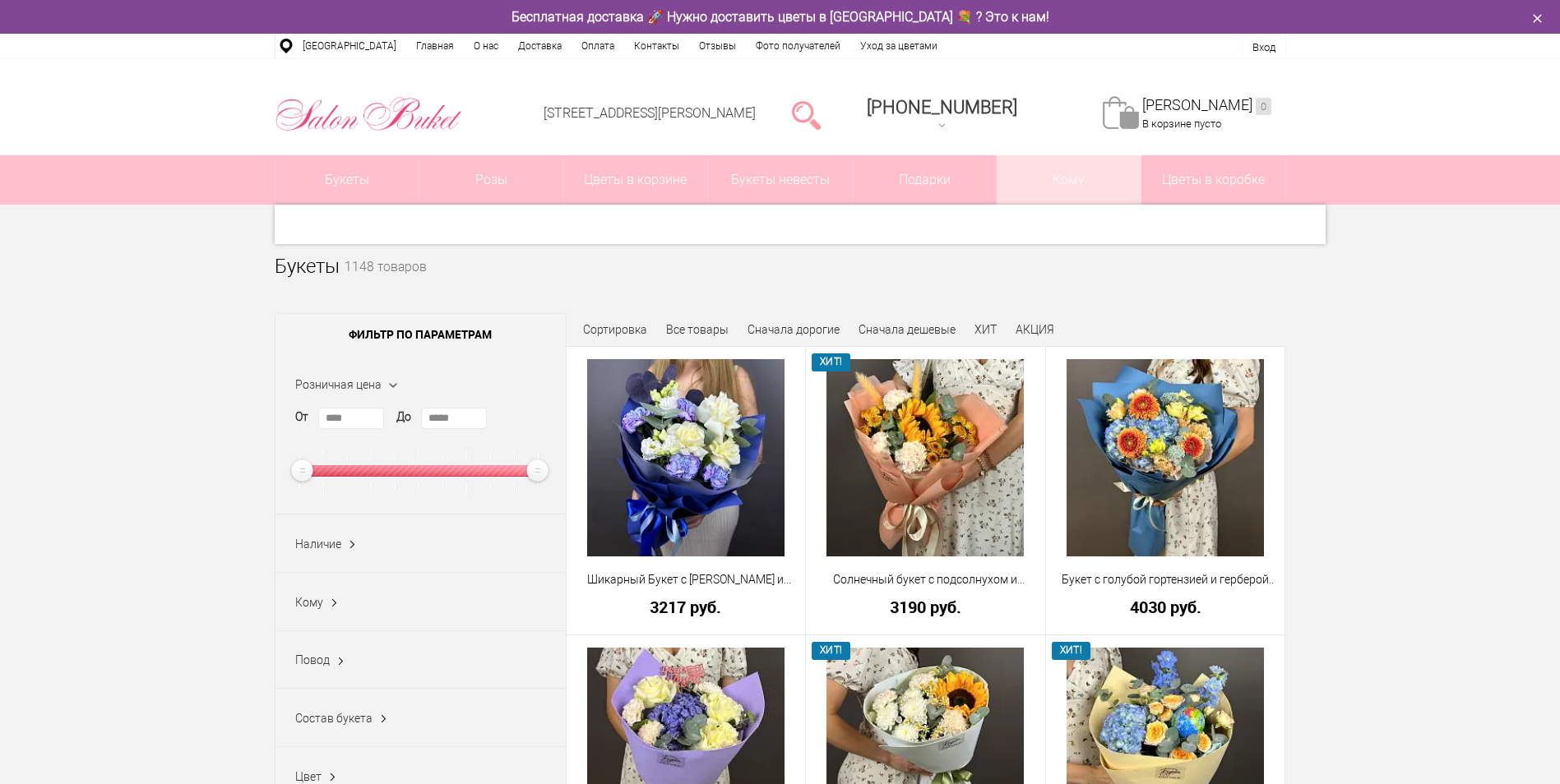
click at [1079, 182] on span "Кому" at bounding box center [1068, 180] width 143 height 50
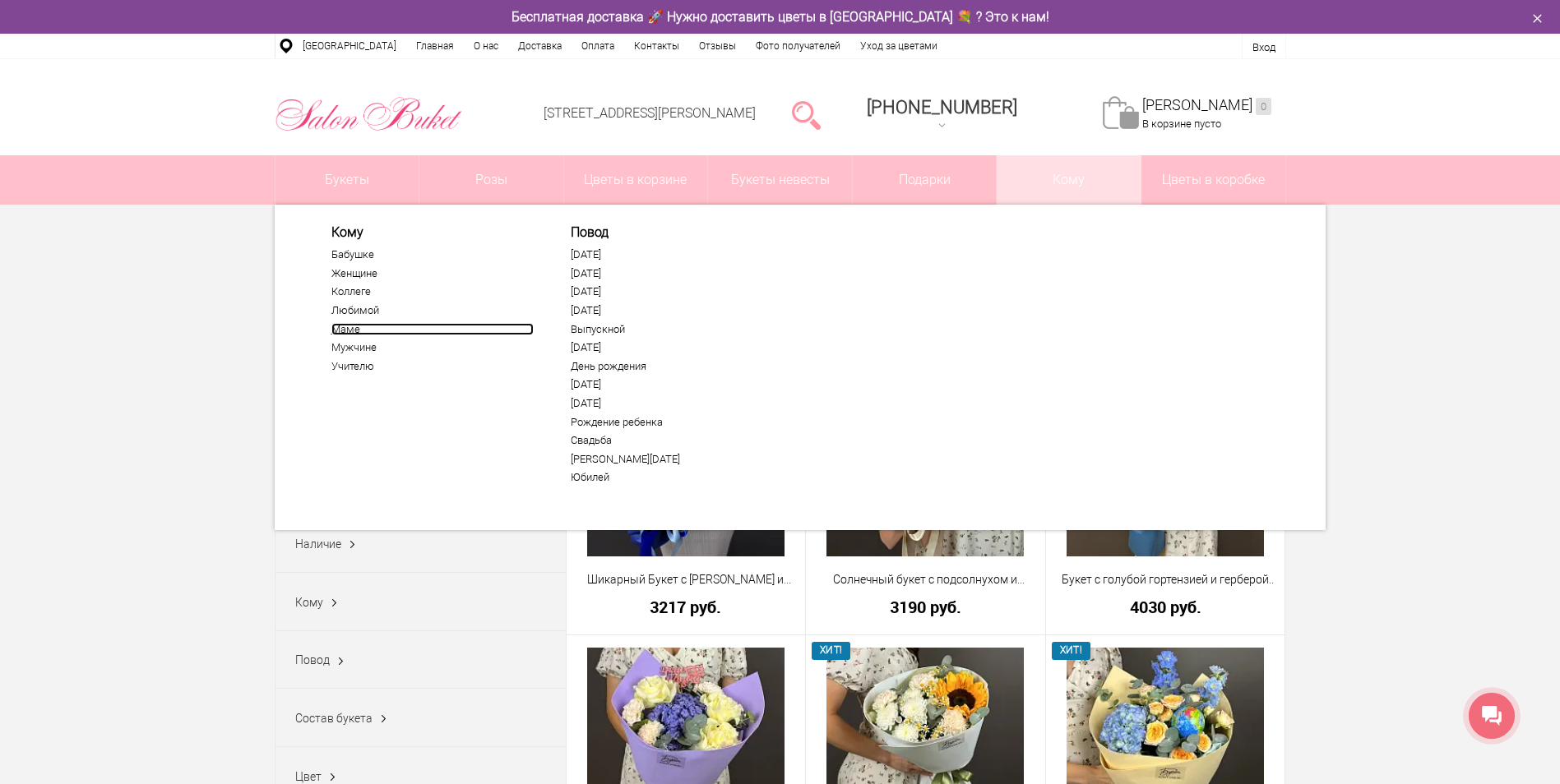
click at [347, 326] on link "Маме" at bounding box center [432, 330] width 203 height 13
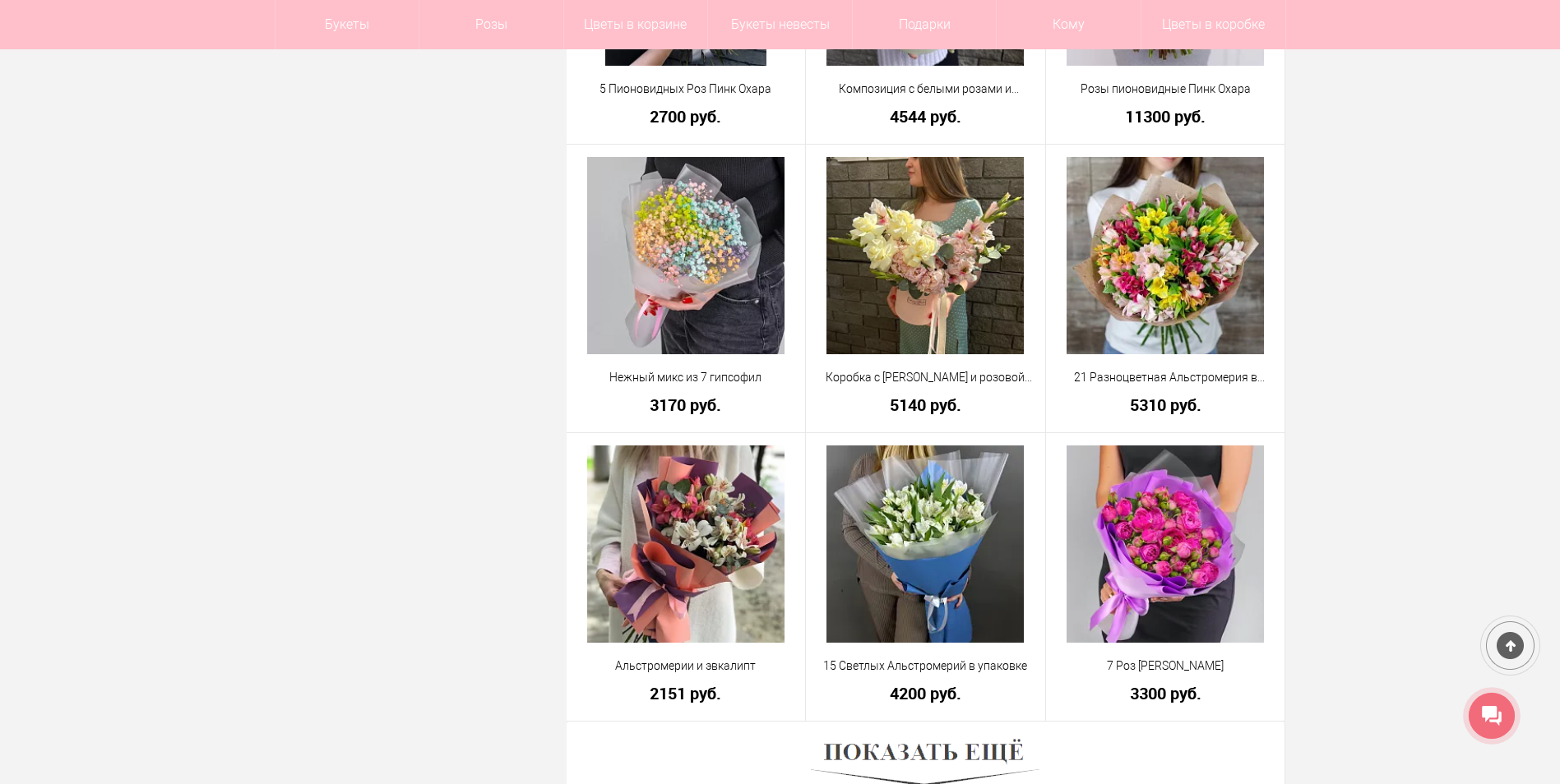
scroll to position [4439, 0]
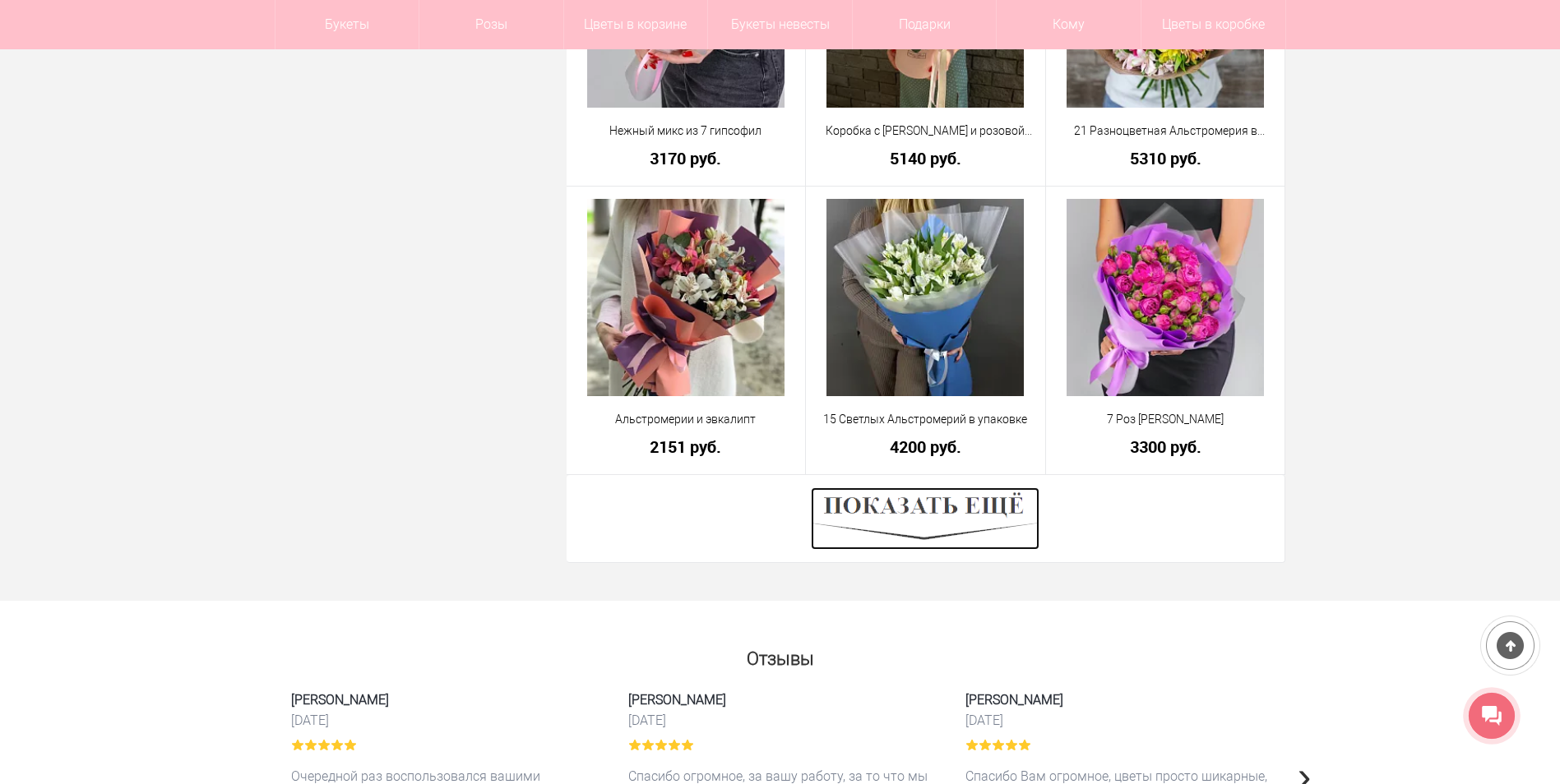
click at [941, 519] on img at bounding box center [925, 518] width 229 height 62
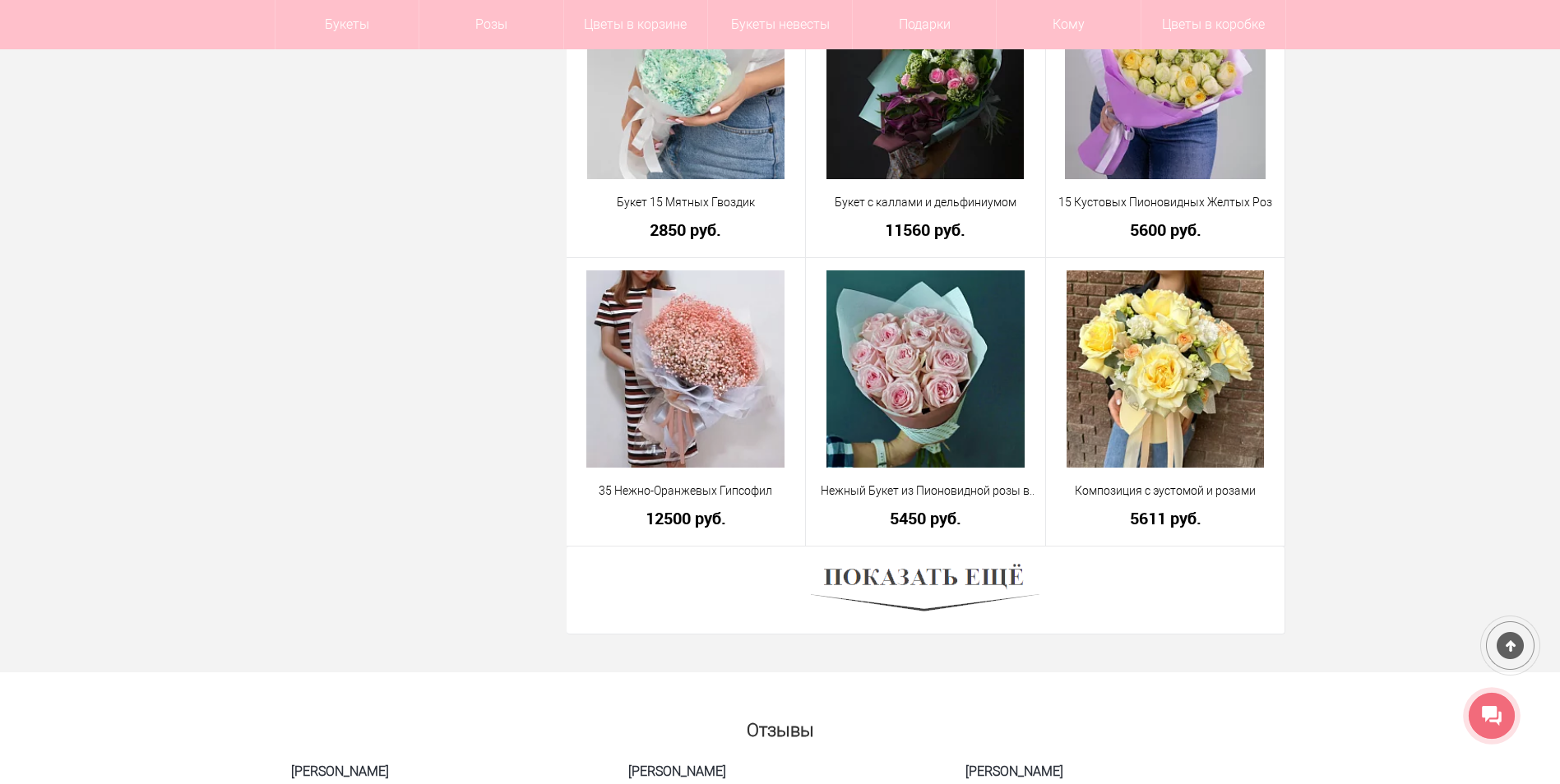
scroll to position [9124, 0]
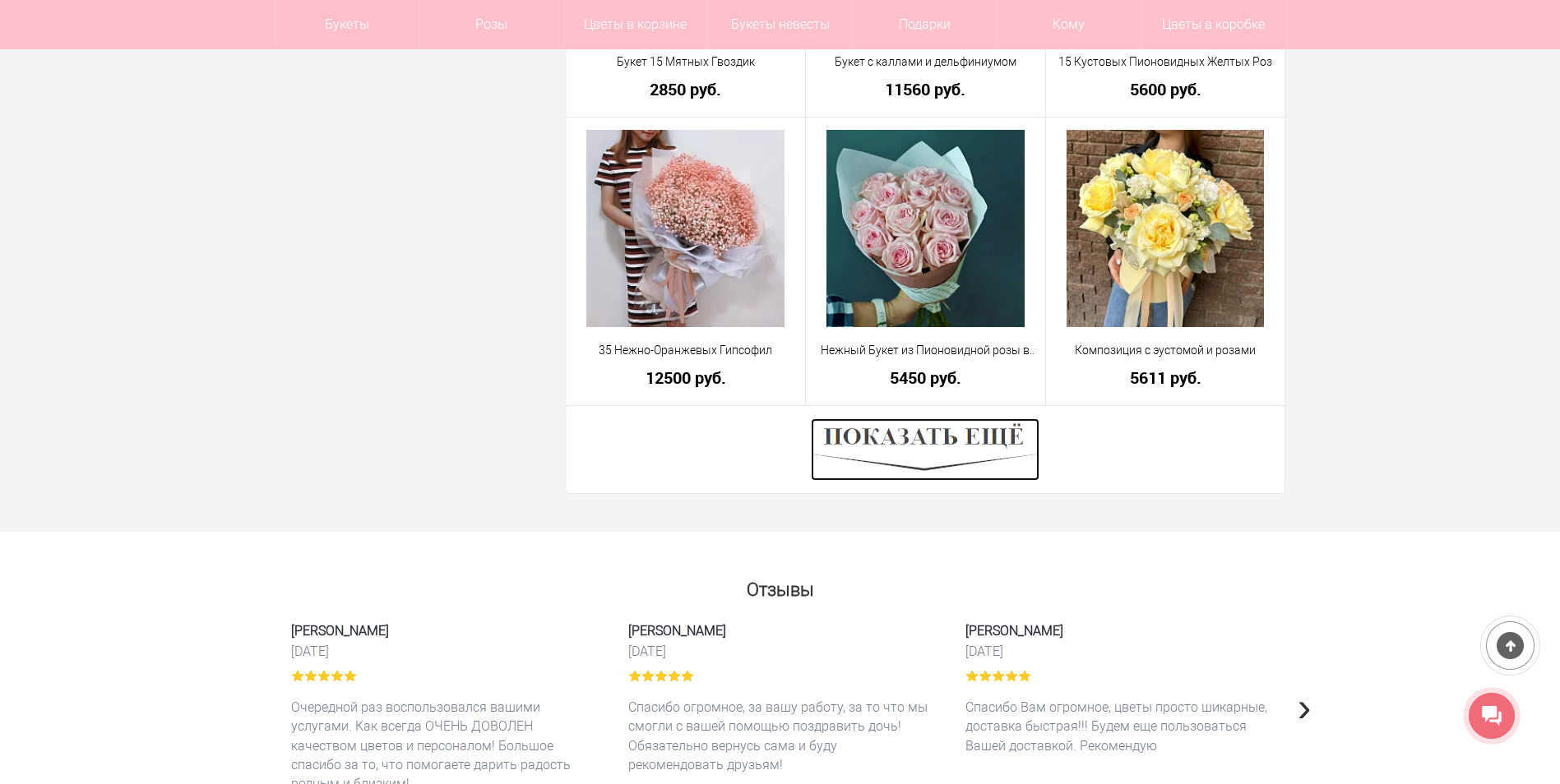
click at [917, 439] on img at bounding box center [925, 449] width 229 height 62
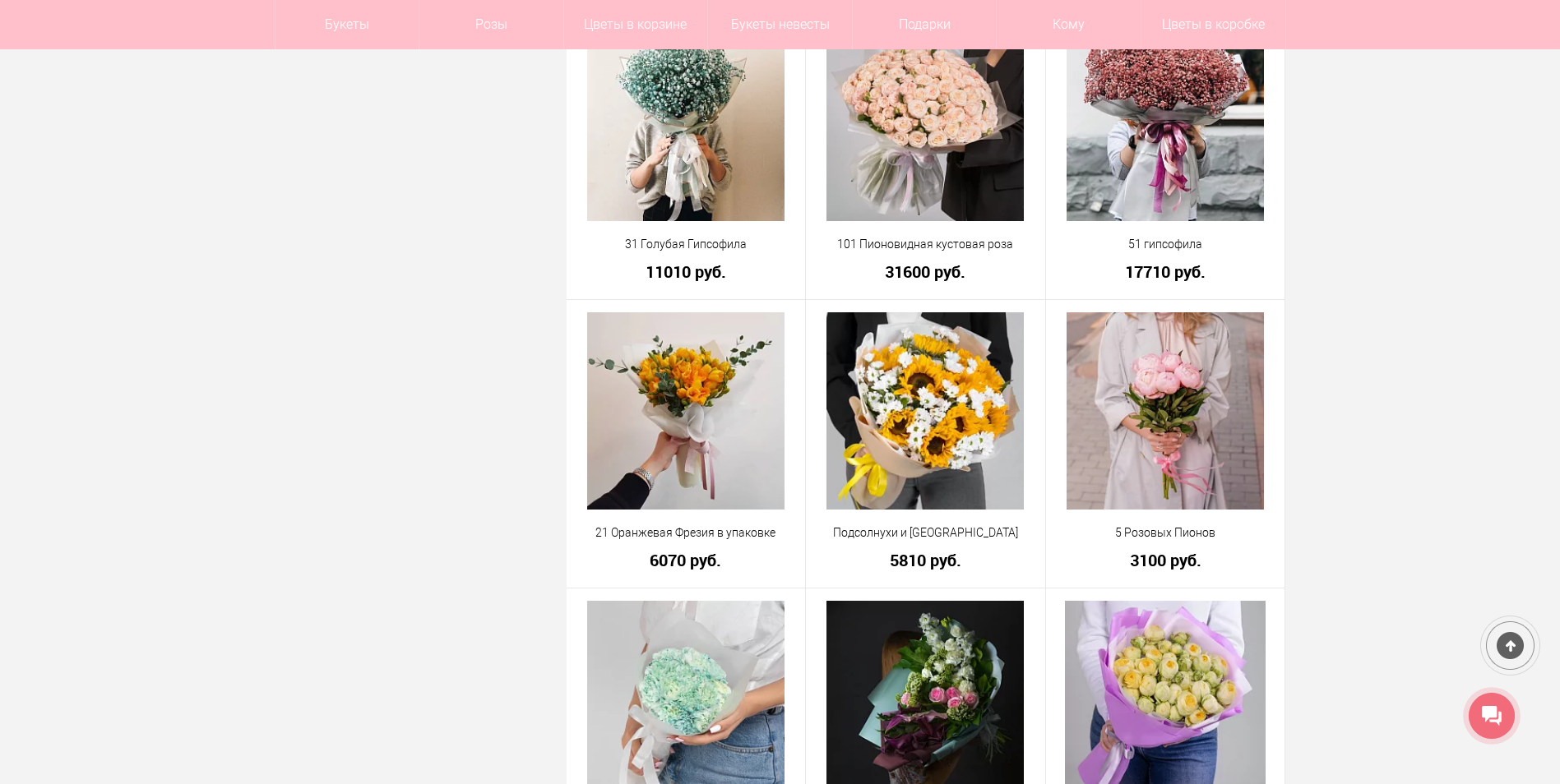
scroll to position [7974, 0]
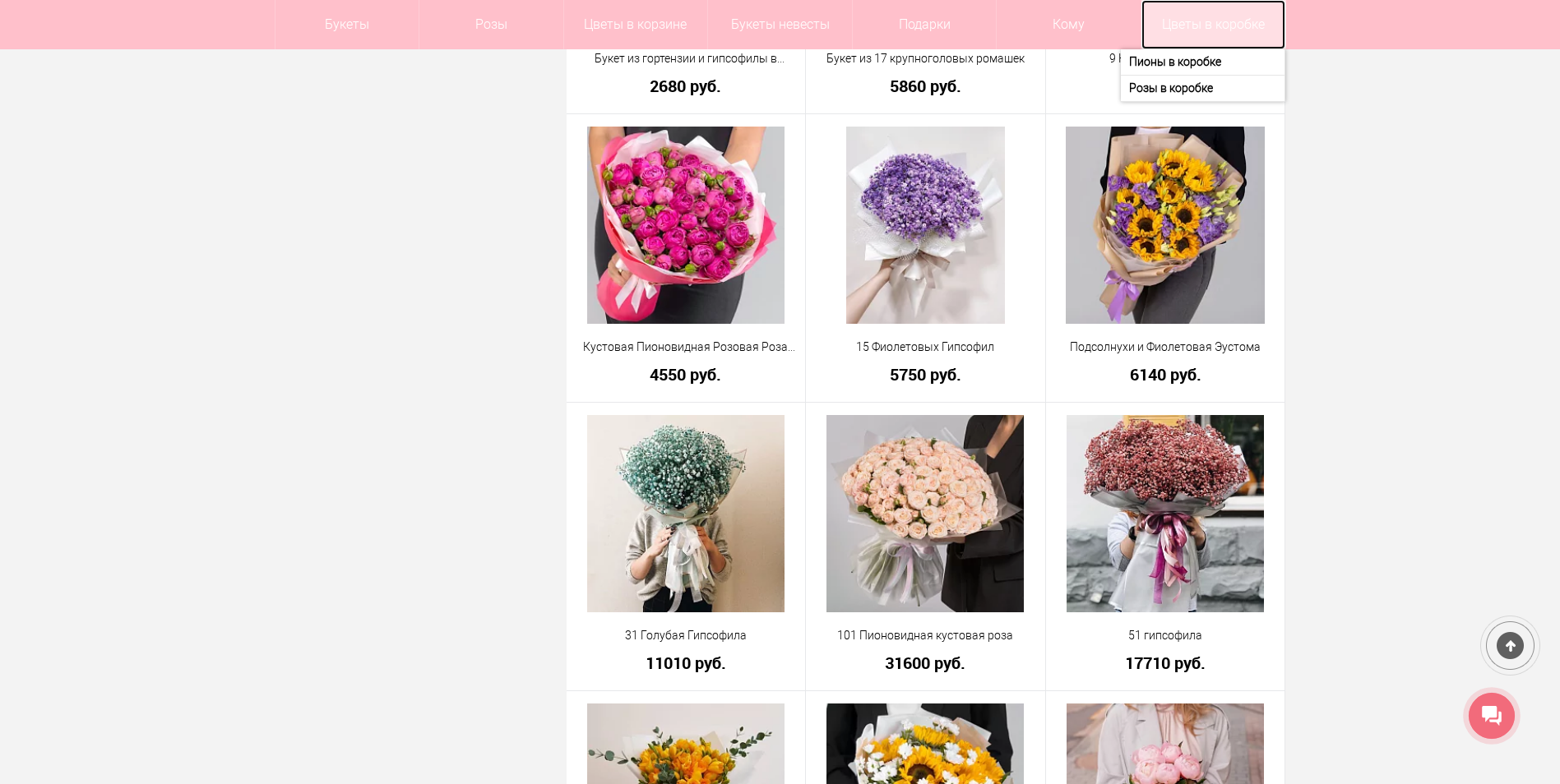
click at [1230, 24] on link "Цветы в коробке" at bounding box center [1213, 25] width 143 height 50
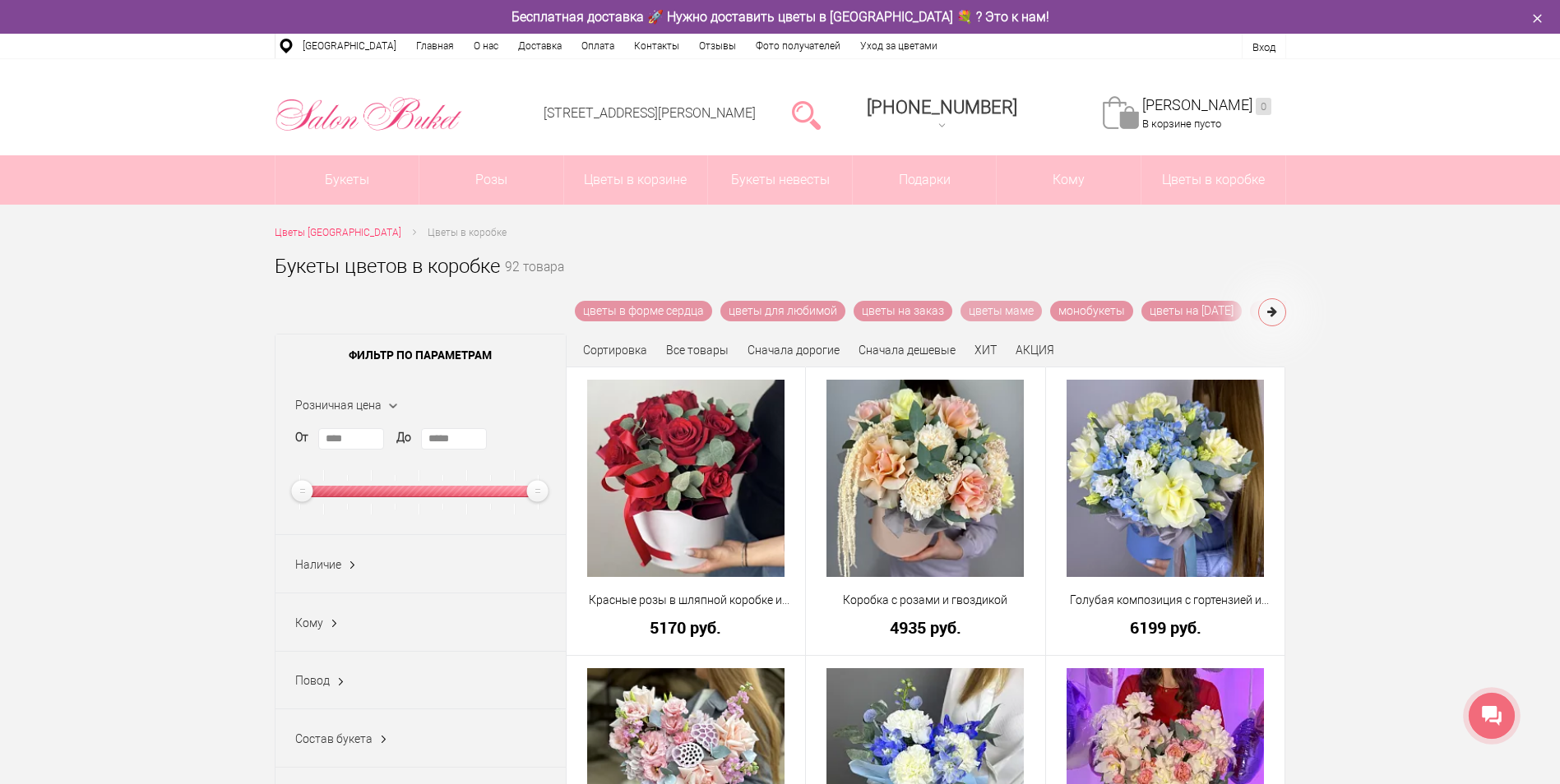
click at [1005, 308] on link "цветы маме" at bounding box center [1000, 311] width 81 height 20
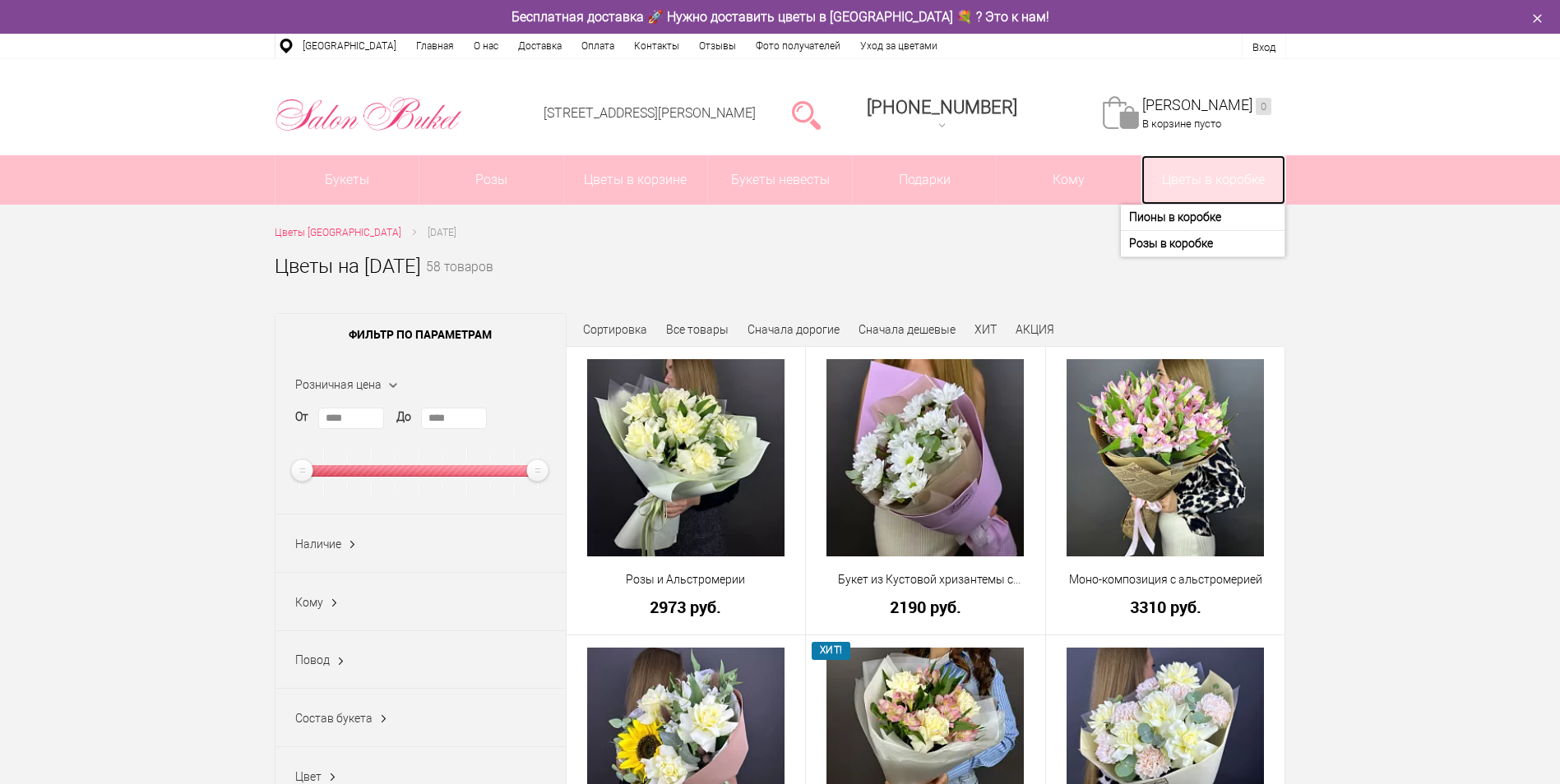
click at [1228, 179] on link "Цветы в коробке" at bounding box center [1213, 180] width 143 height 50
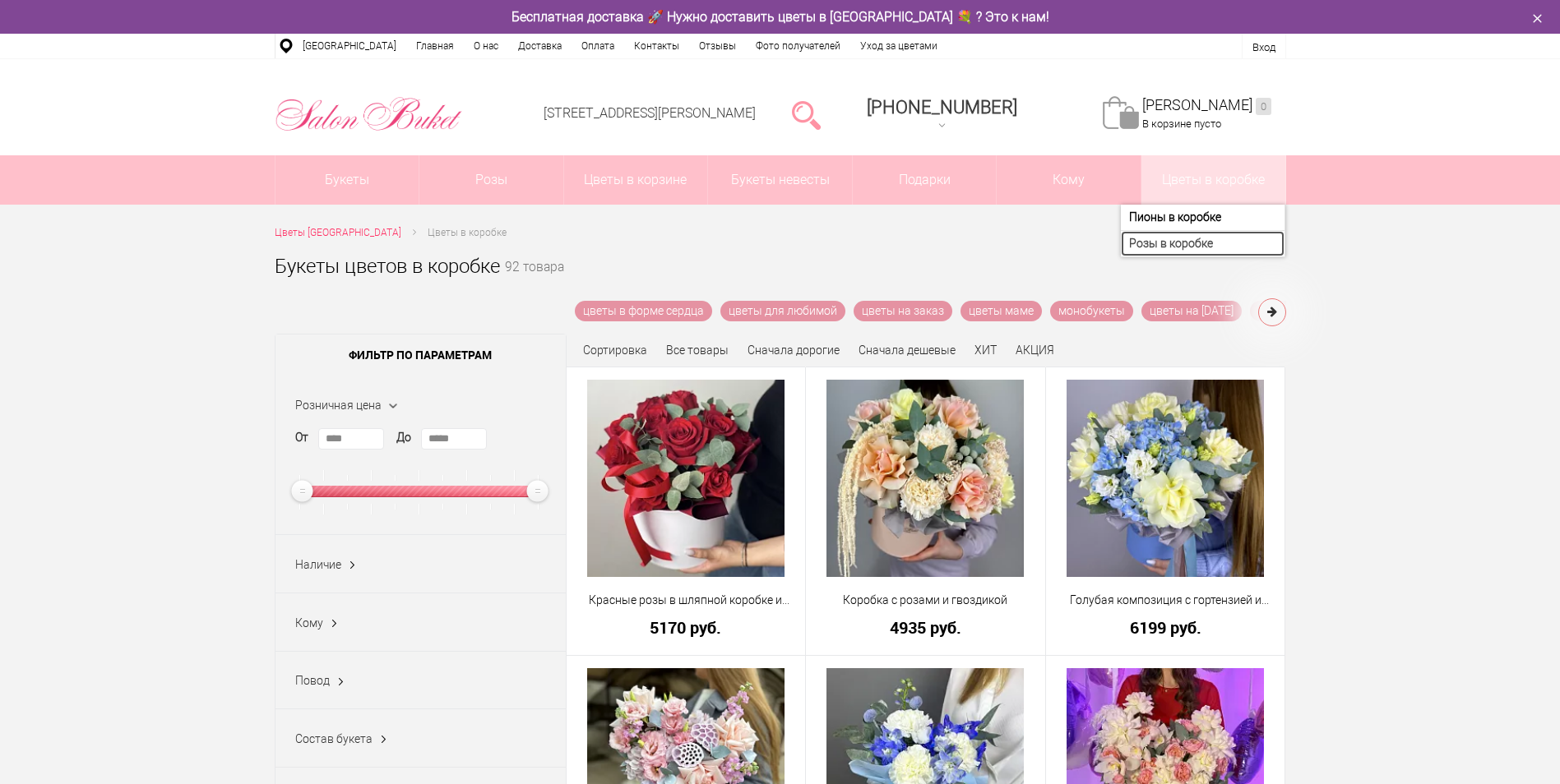
click at [1205, 248] on link "Розы в коробке" at bounding box center [1202, 244] width 164 height 26
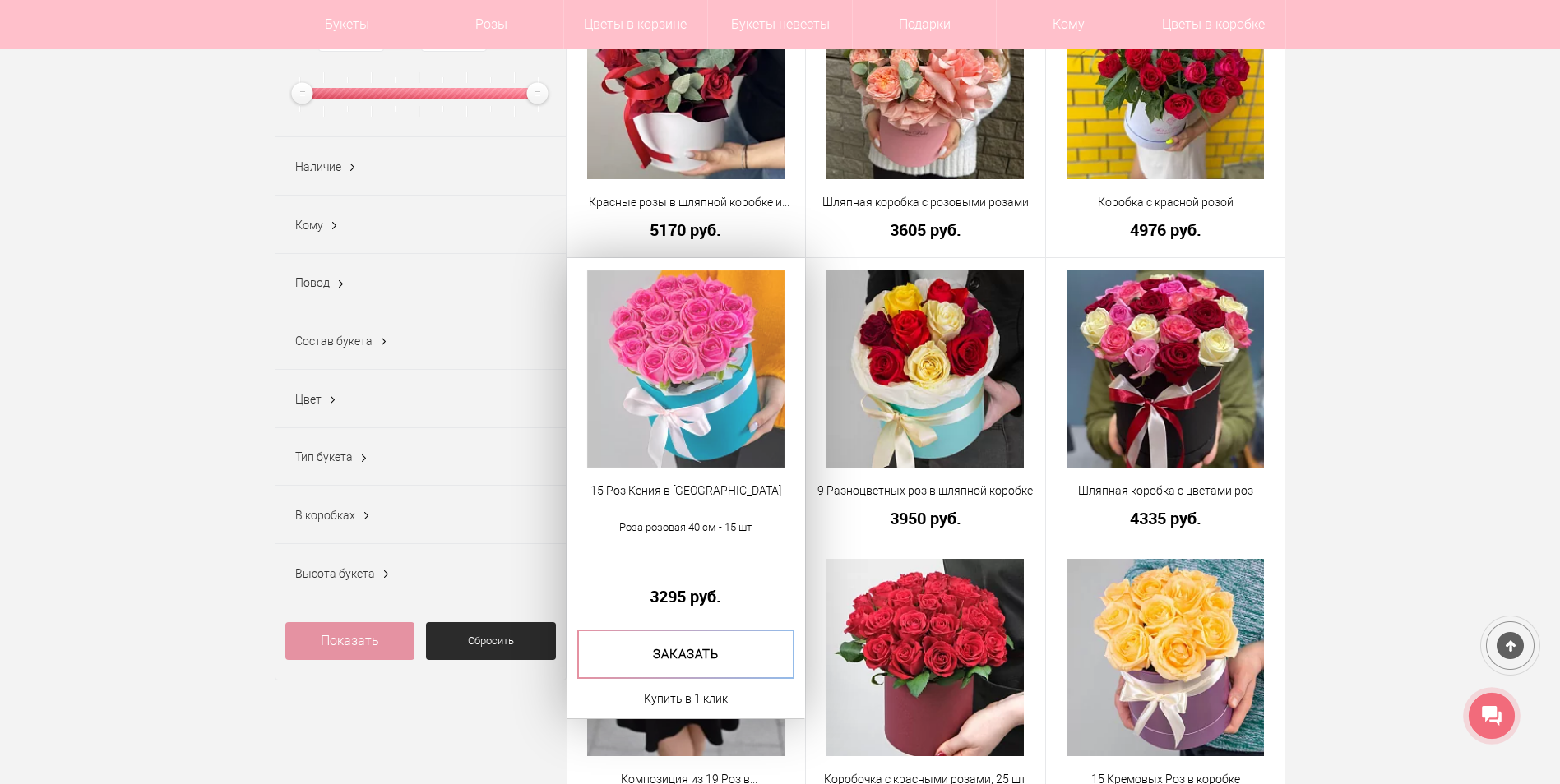
scroll to position [329, 0]
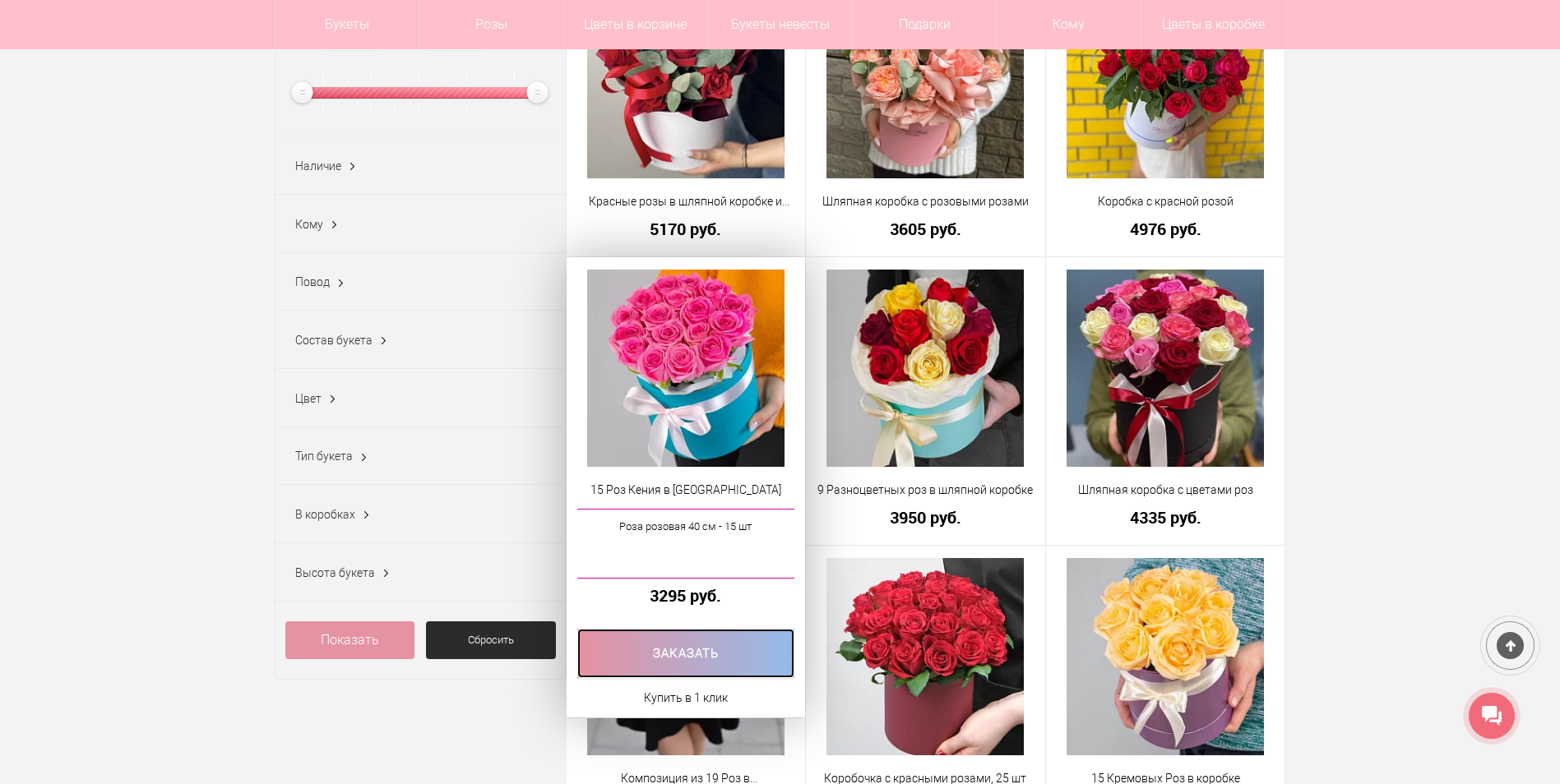
click at [683, 652] on link at bounding box center [687, 654] width 218 height 50
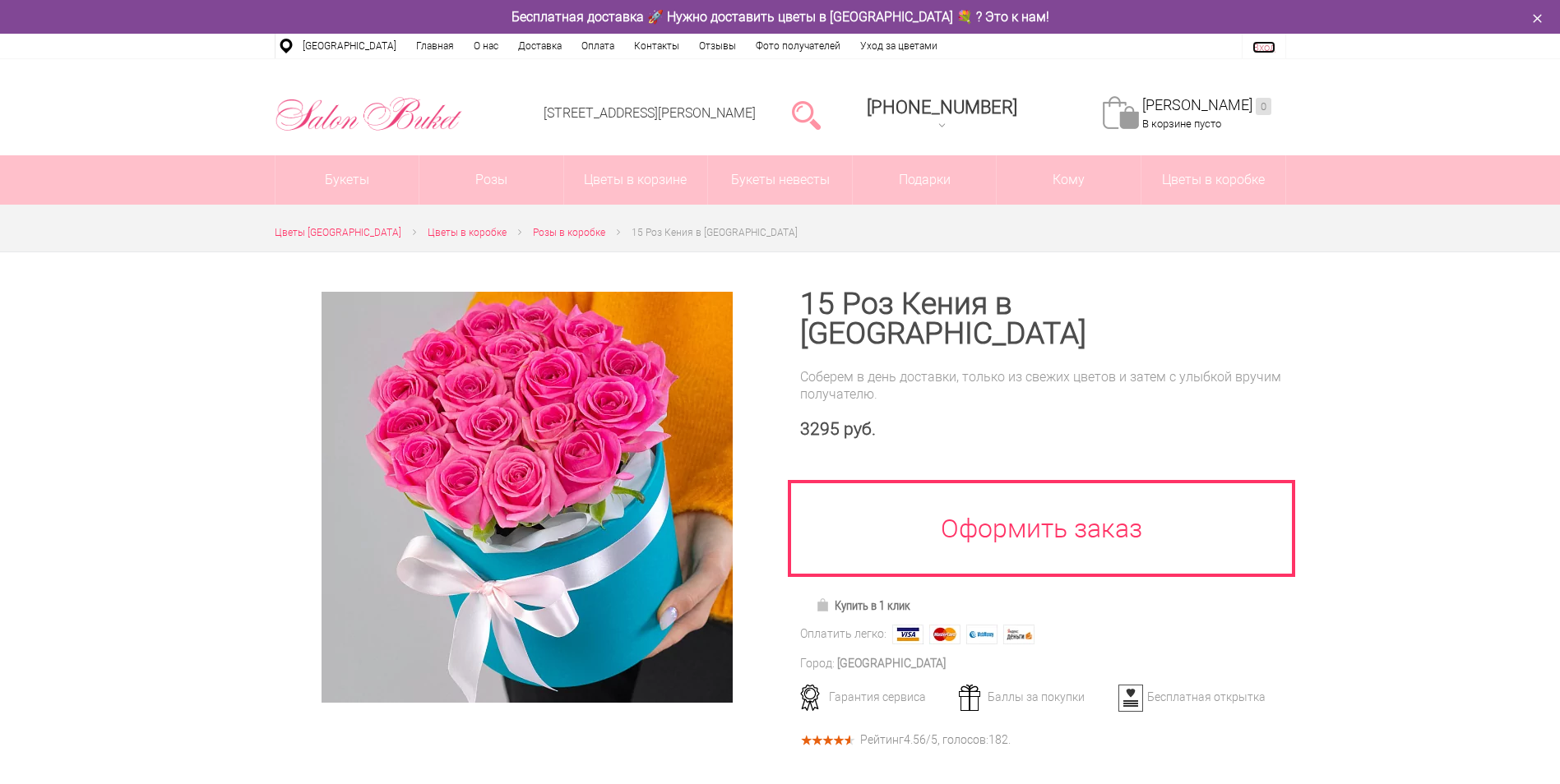
click at [1269, 45] on link "Вход" at bounding box center [1263, 47] width 23 height 12
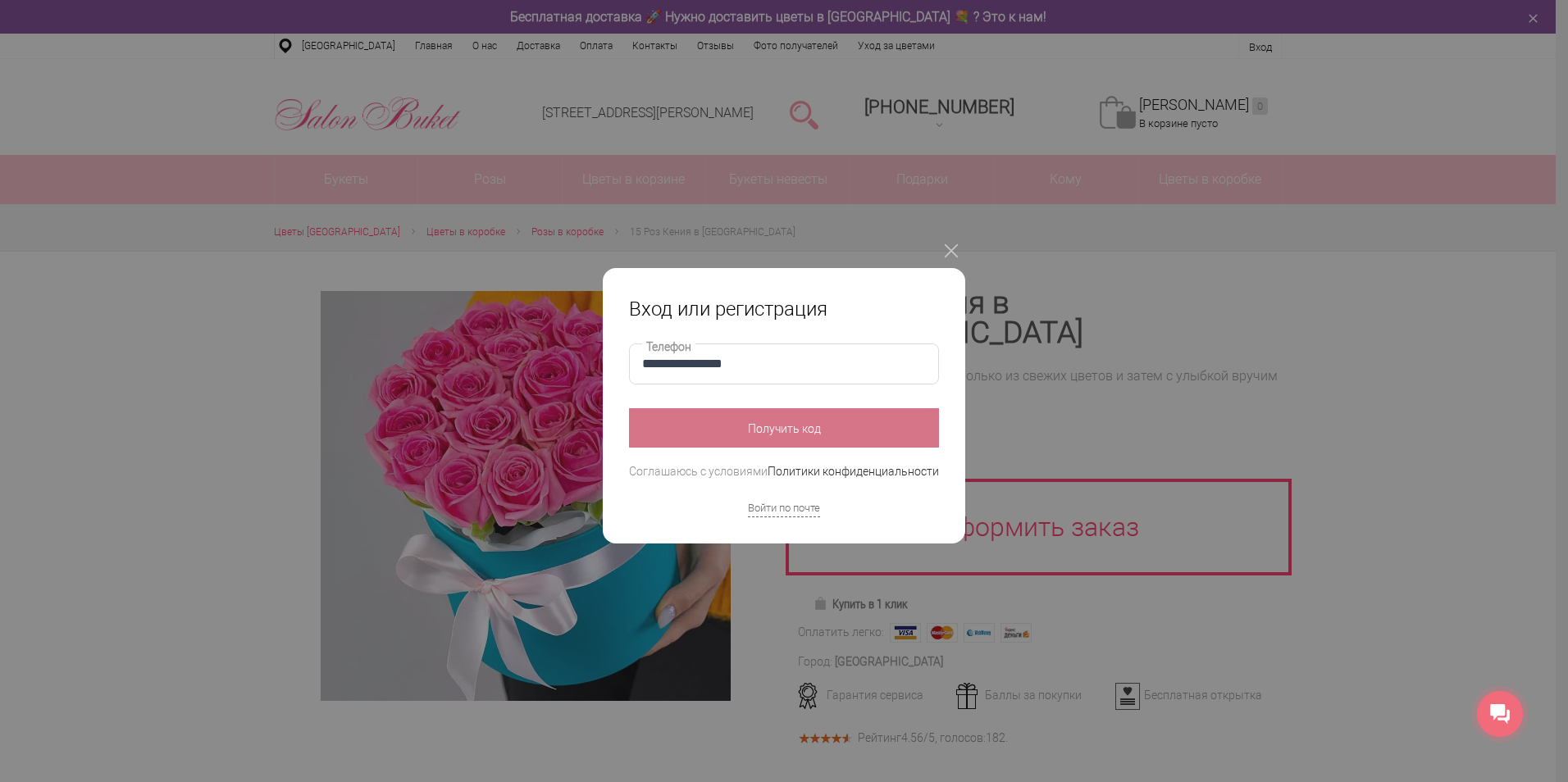
type input "**********"
click at [789, 425] on button "Получить код" at bounding box center [783, 427] width 310 height 39
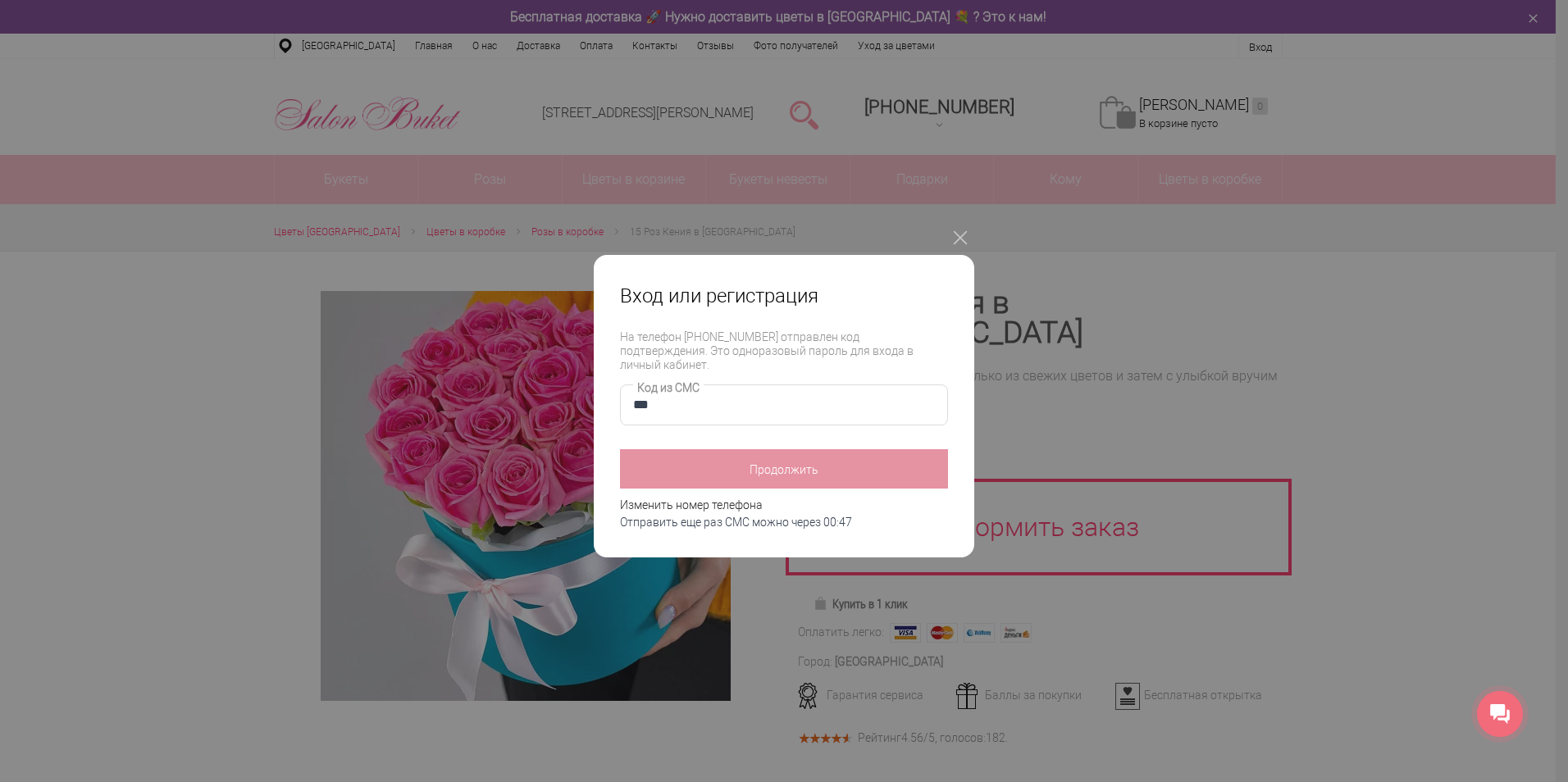
type input "****"
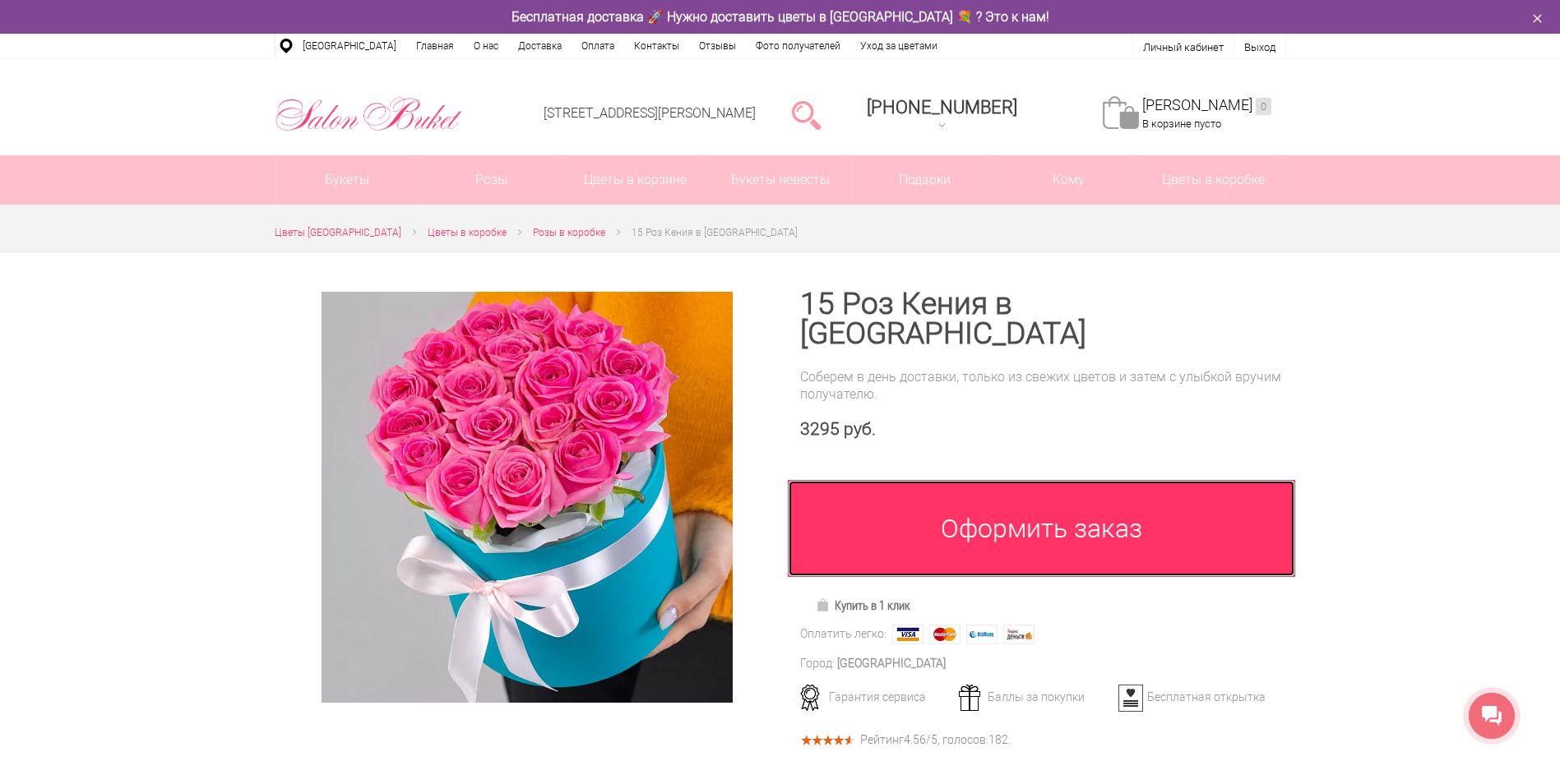
click at [1036, 501] on link "Оформить заказ" at bounding box center [1042, 528] width 508 height 97
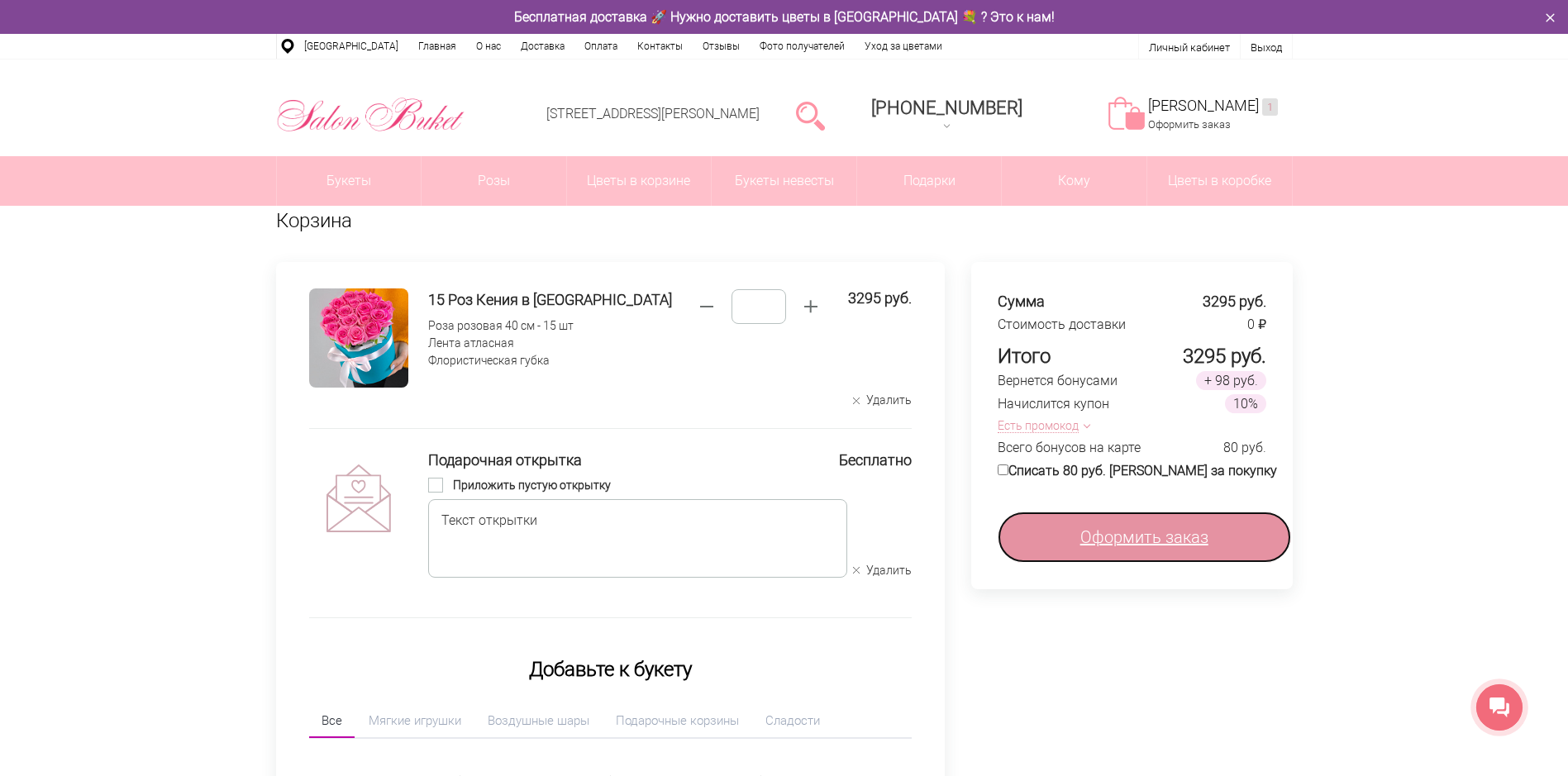
click at [1163, 535] on span "Оформить заказ" at bounding box center [1144, 538] width 128 height 25
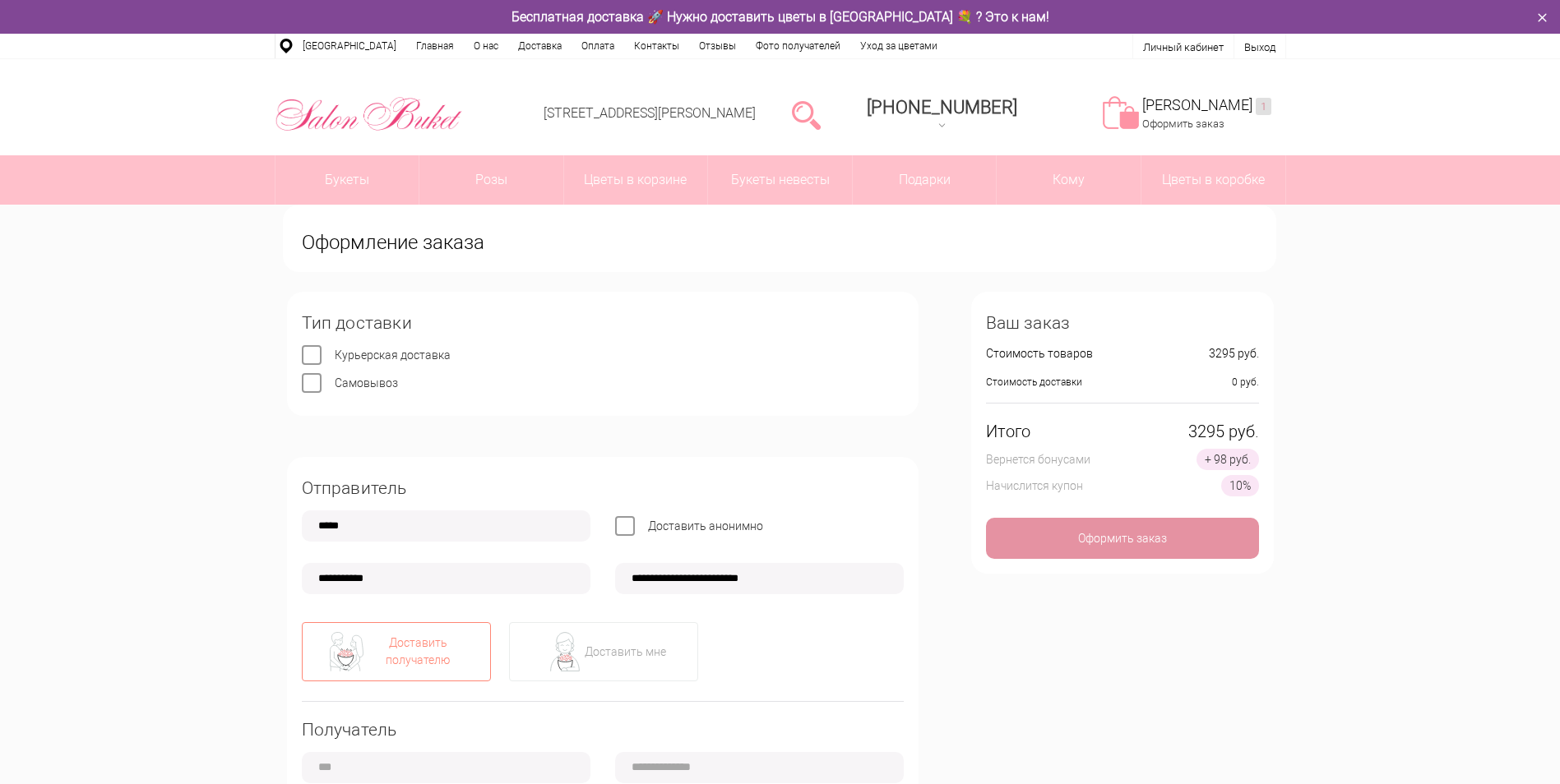
type input "**********"
click at [335, 390] on label "Самовывоз" at bounding box center [366, 383] width 63 height 13
type input "**********"
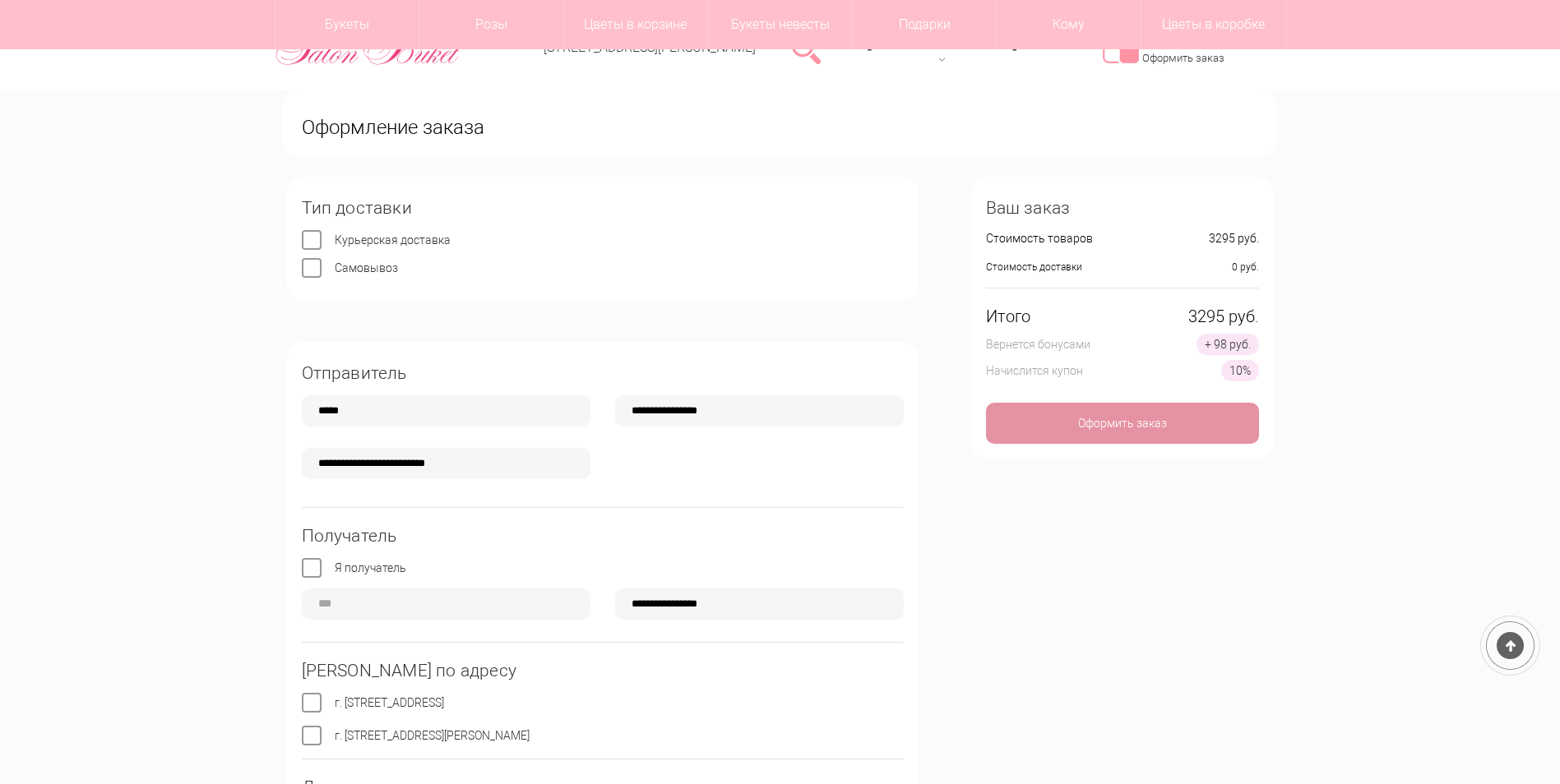
scroll to position [164, 0]
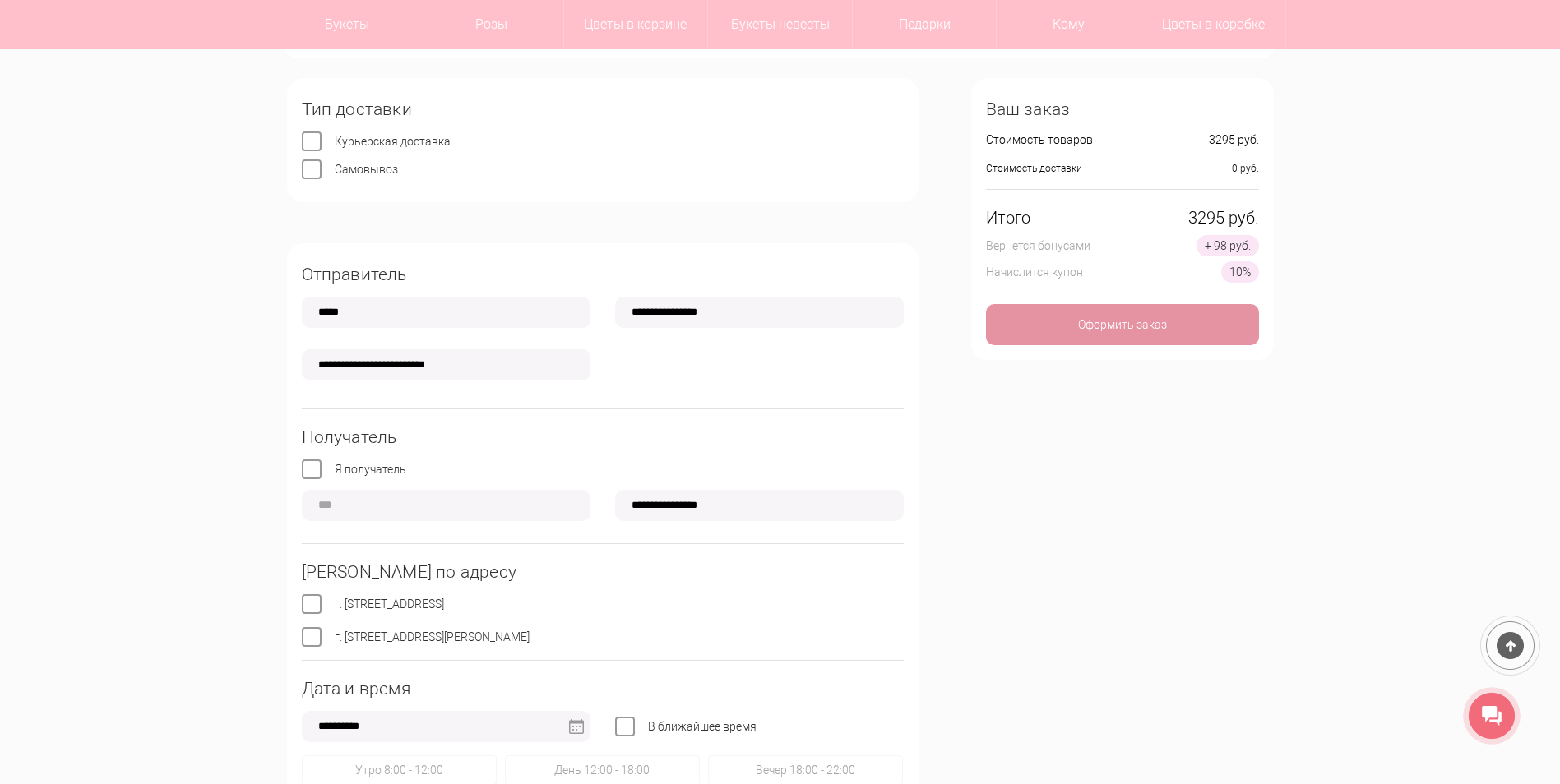
click at [335, 468] on label "Я получатель" at bounding box center [370, 469] width 72 height 13
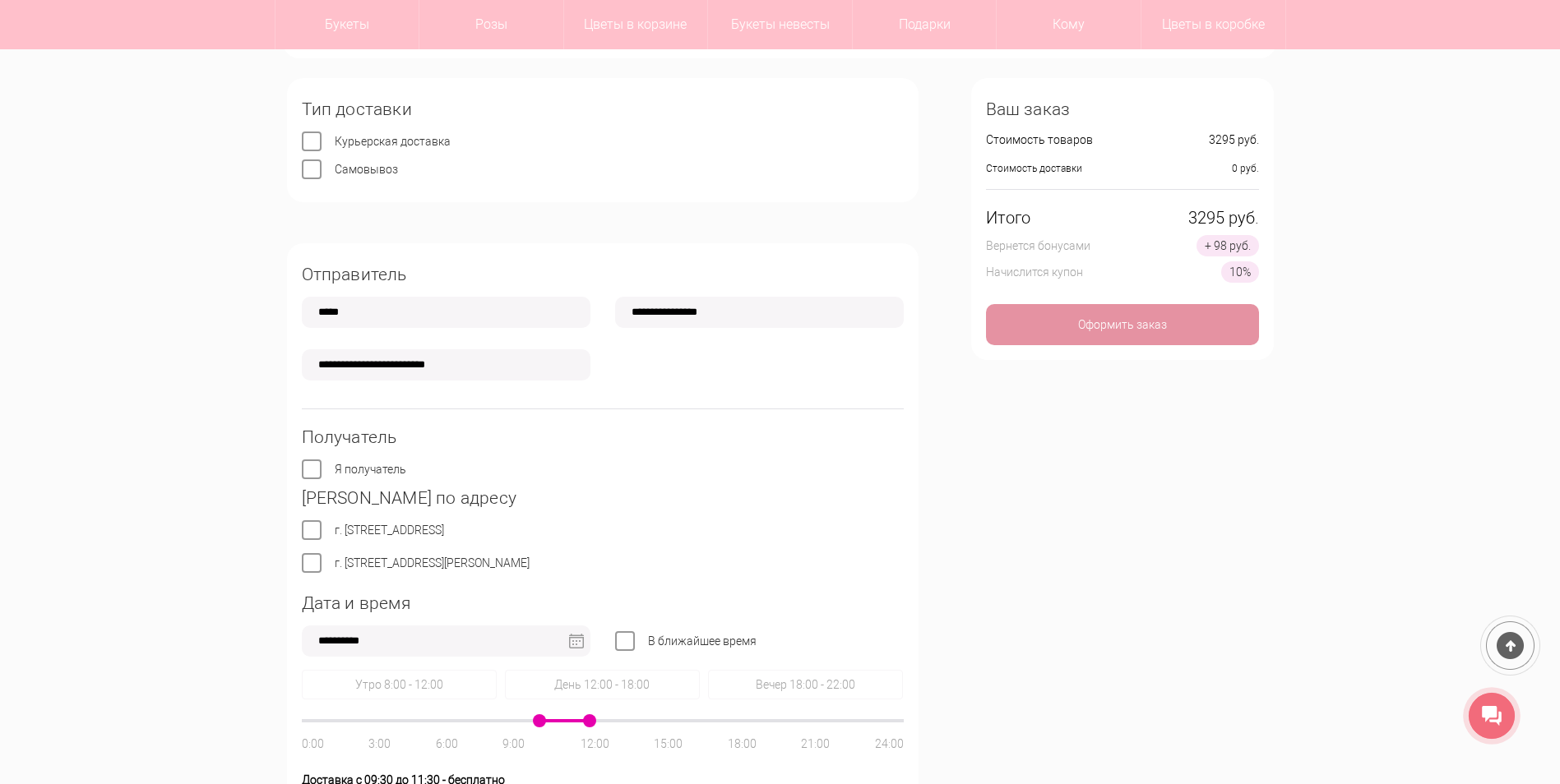
click at [335, 559] on label "г. Нижний Новгород, ул. Ванеева, д. 19" at bounding box center [432, 563] width 195 height 13
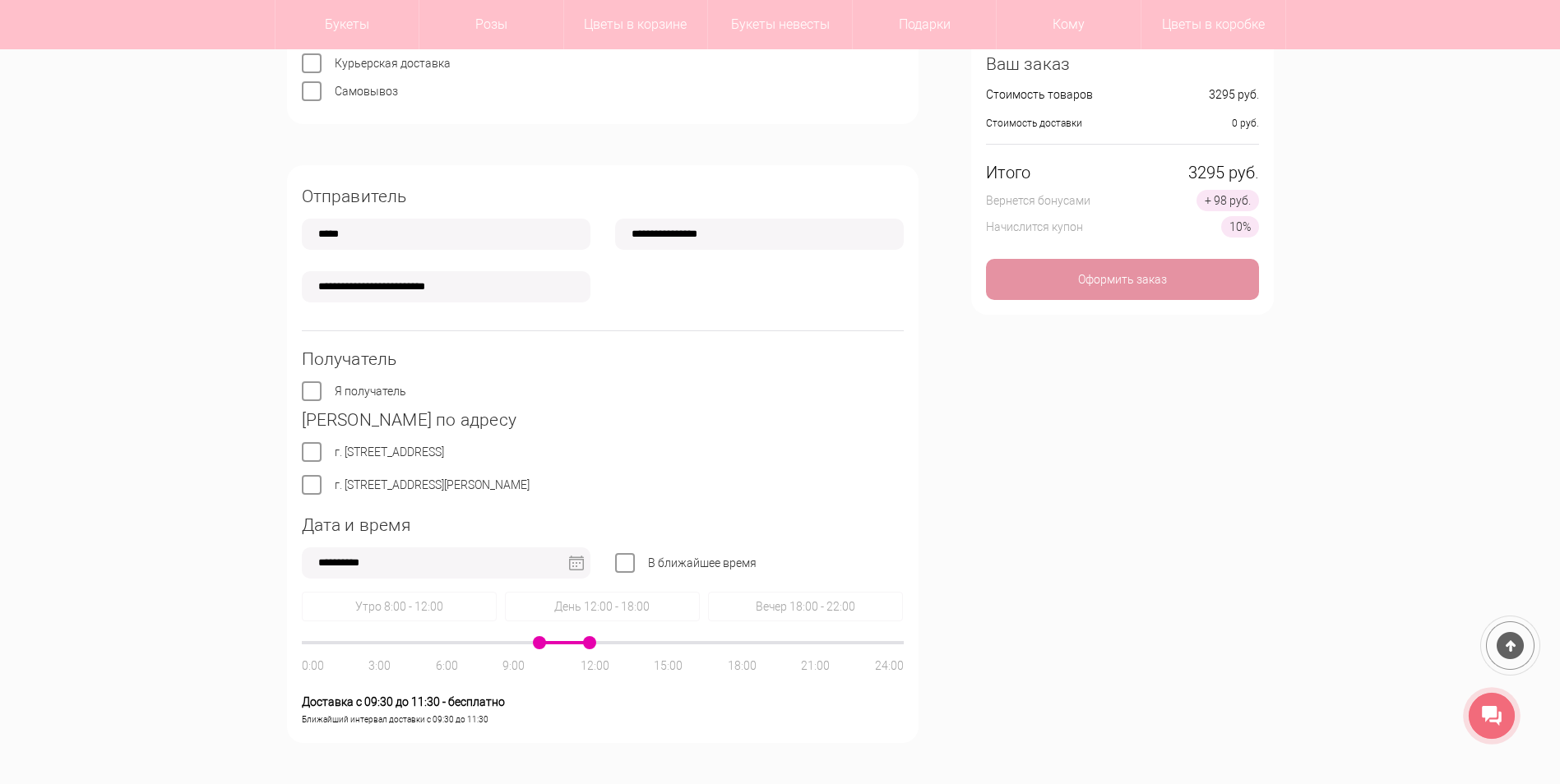
scroll to position [247, 0]
click at [578, 560] on img at bounding box center [576, 558] width 14 height 14
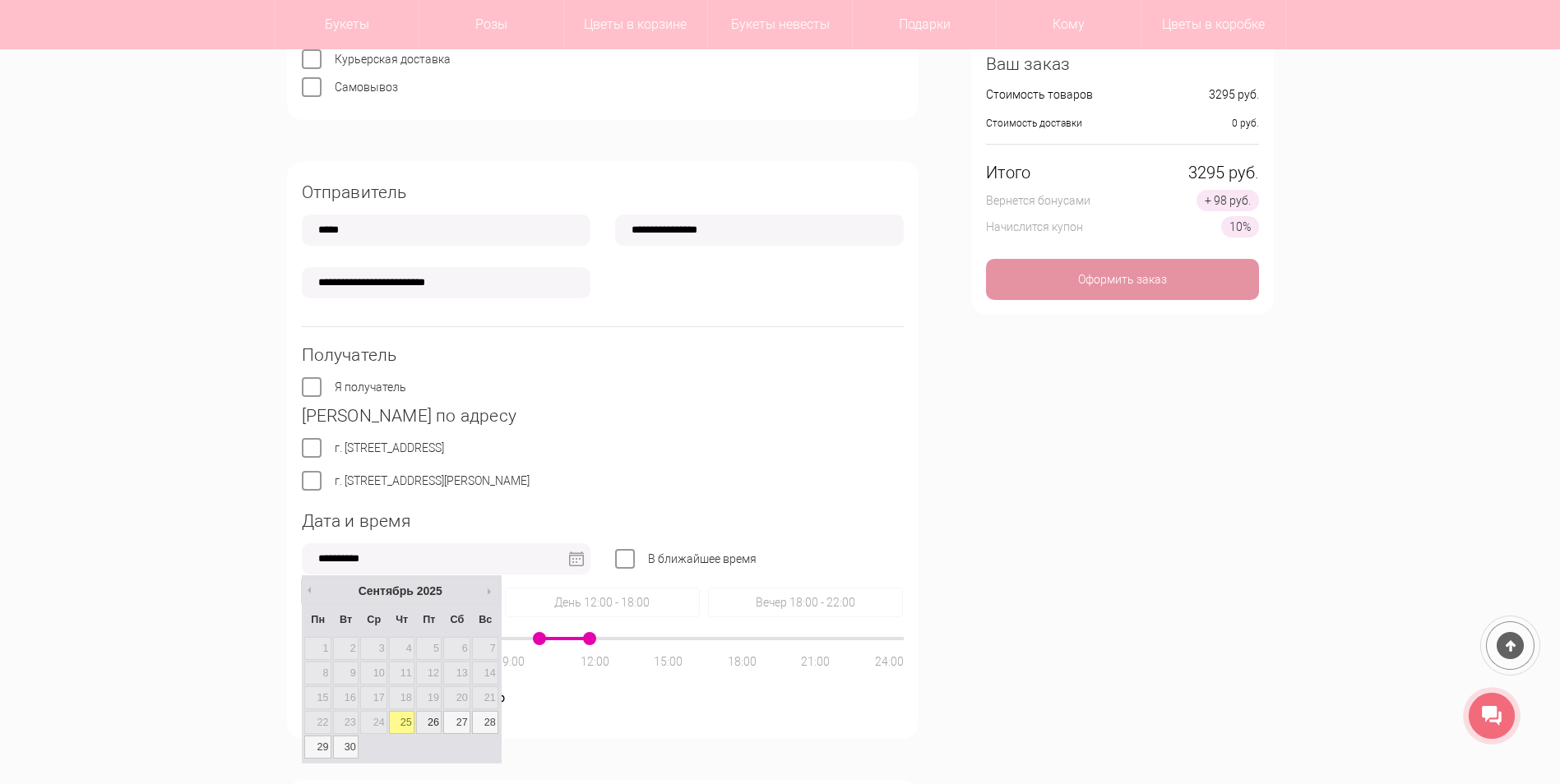
click at [433, 725] on link "26" at bounding box center [428, 723] width 26 height 23
type input "**********"
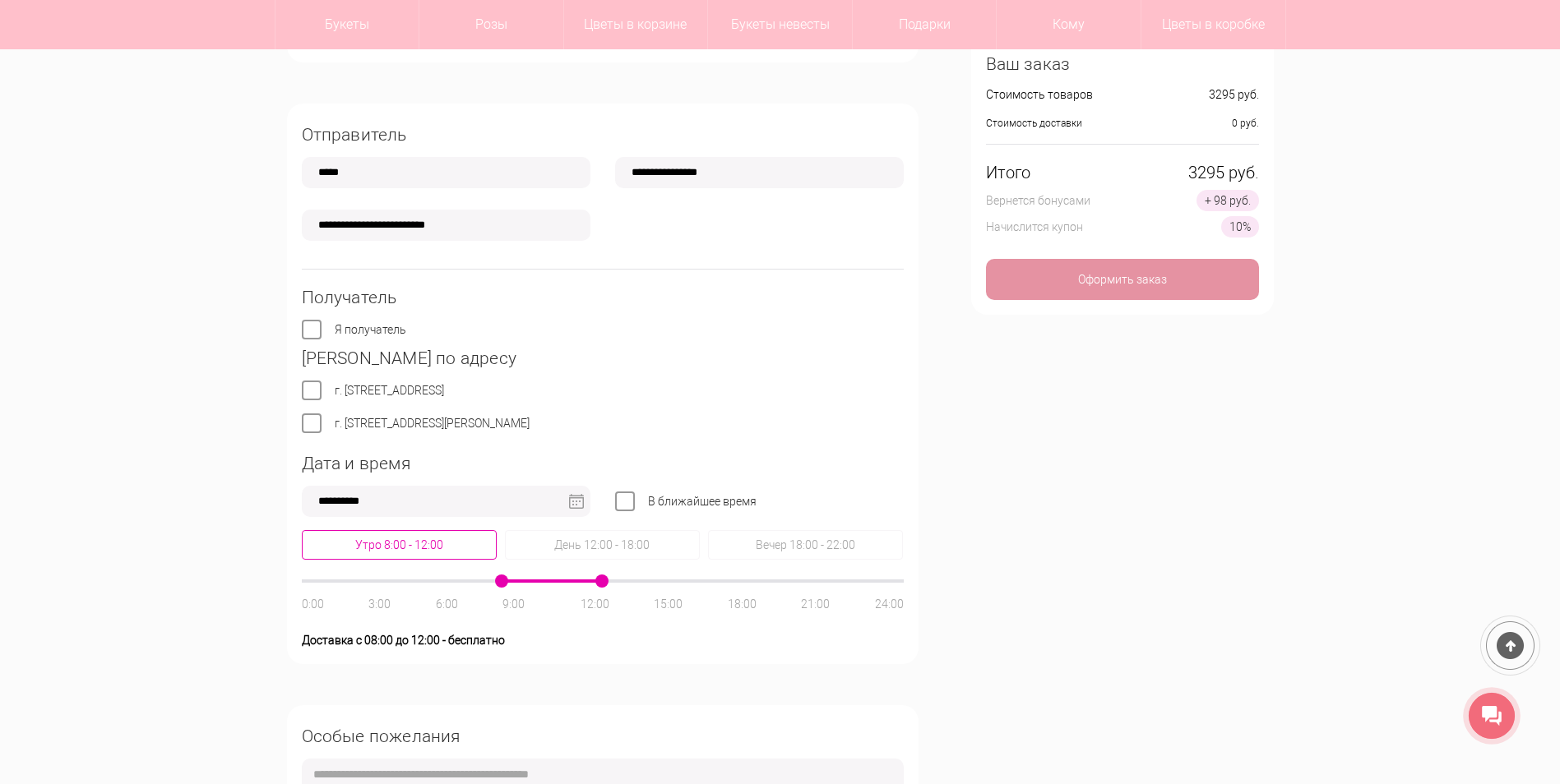
scroll to position [329, 0]
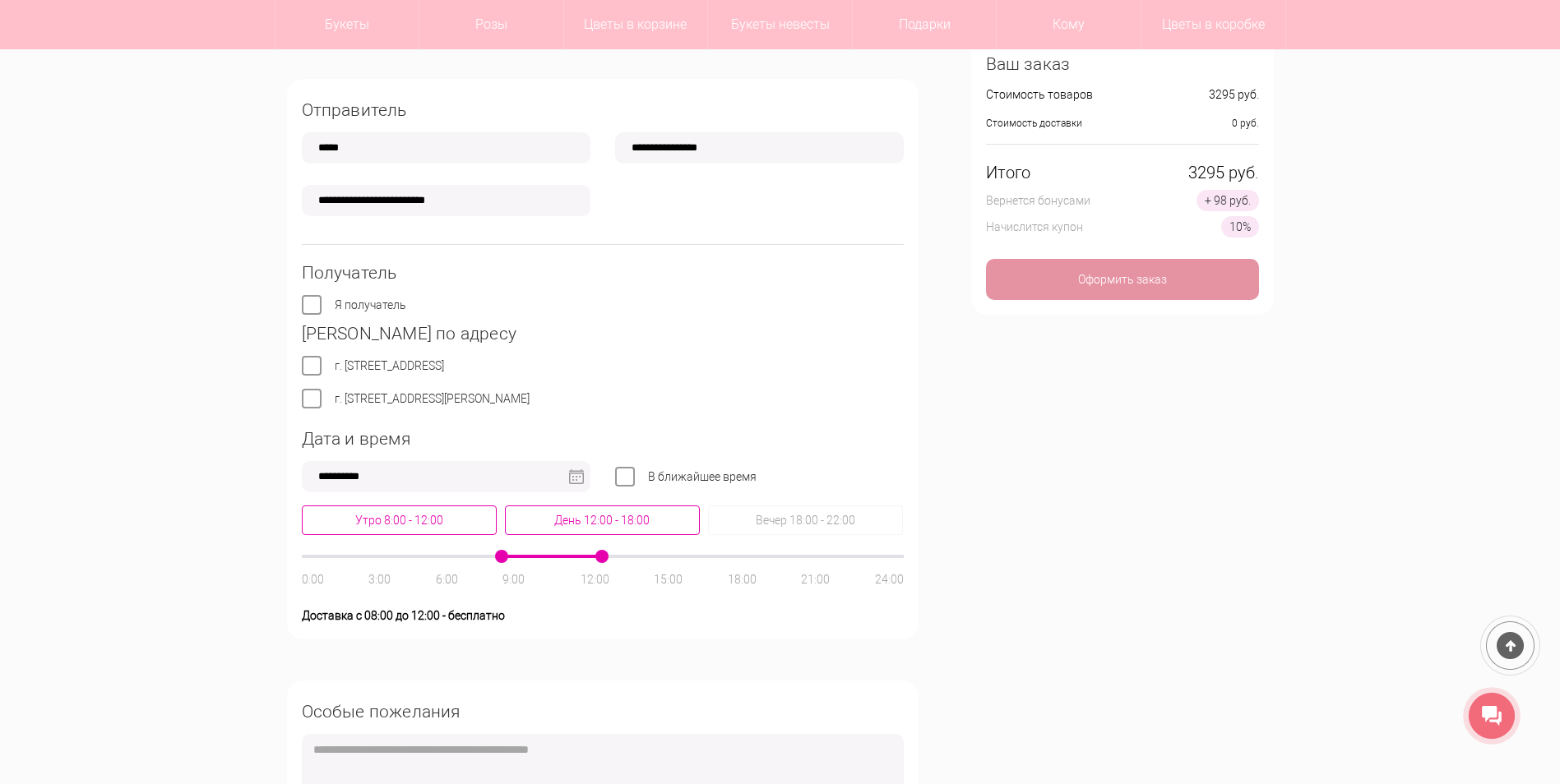
click at [653, 515] on div "День 12:00 - 18:00" at bounding box center [603, 520] width 195 height 30
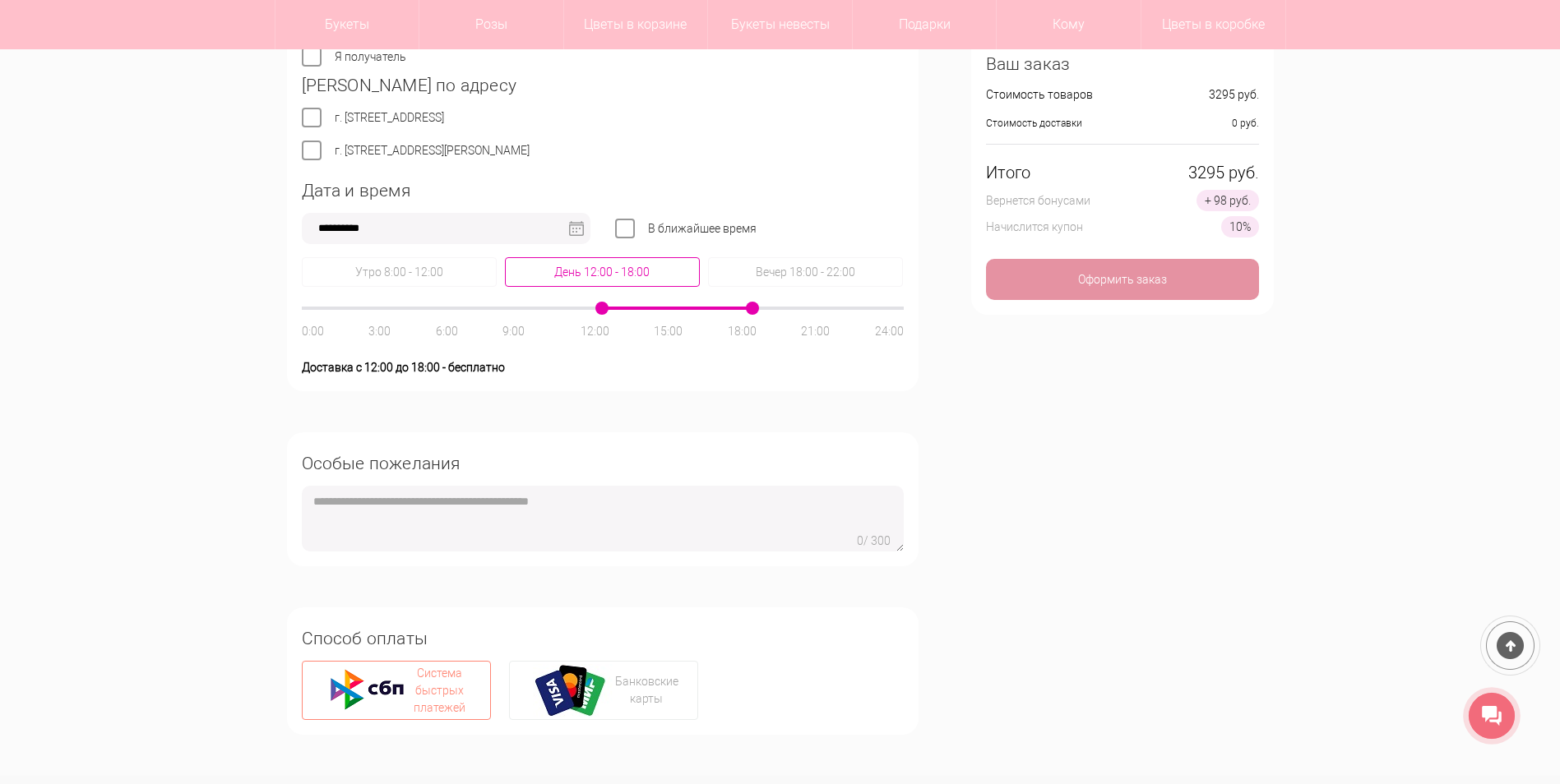
scroll to position [658, 0]
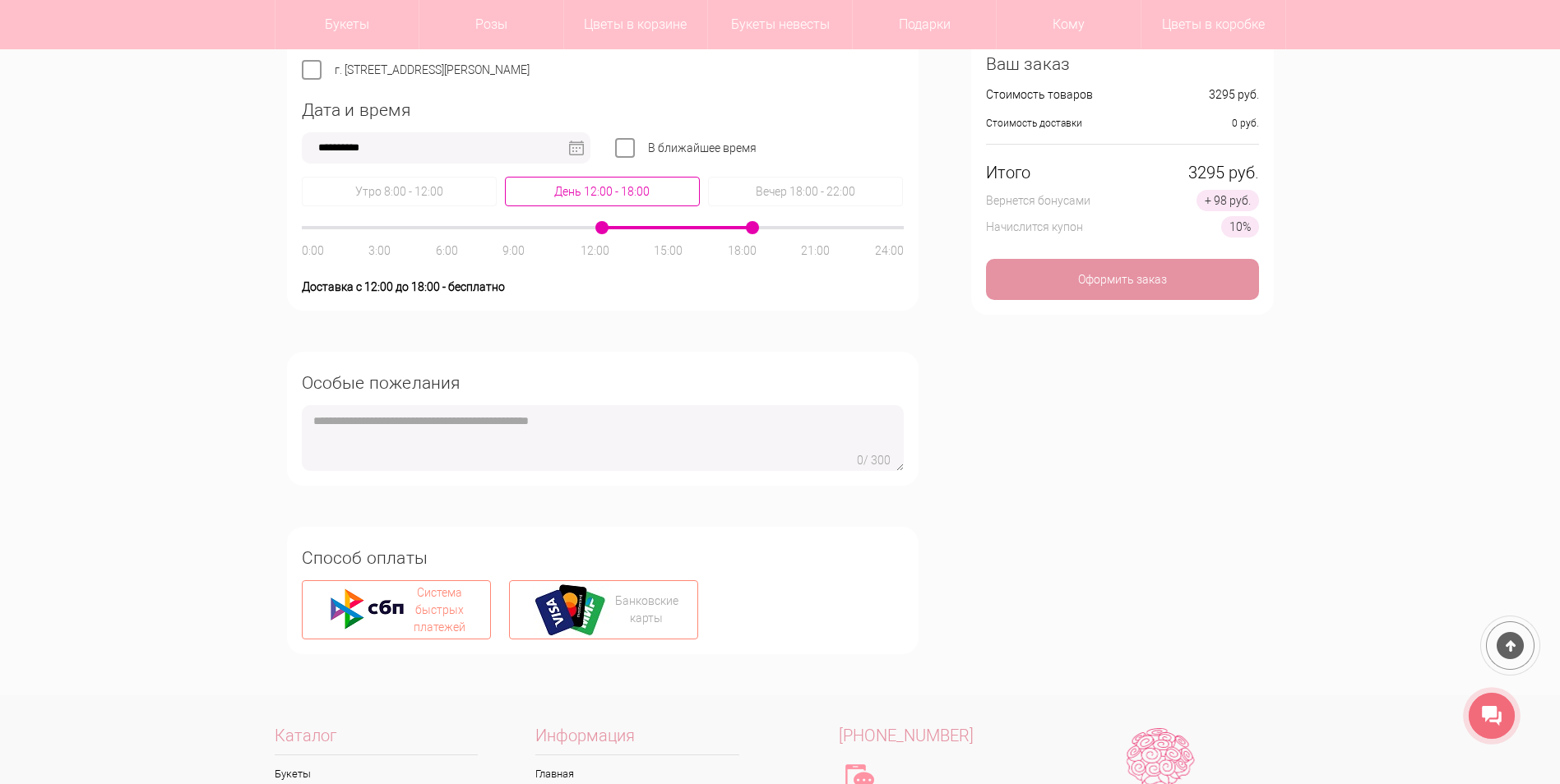
click at [632, 619] on div "Банковские карты" at bounding box center [647, 610] width 63 height 34
type input "**********"
click at [1122, 282] on div "Оформить заказ" at bounding box center [1122, 279] width 273 height 41
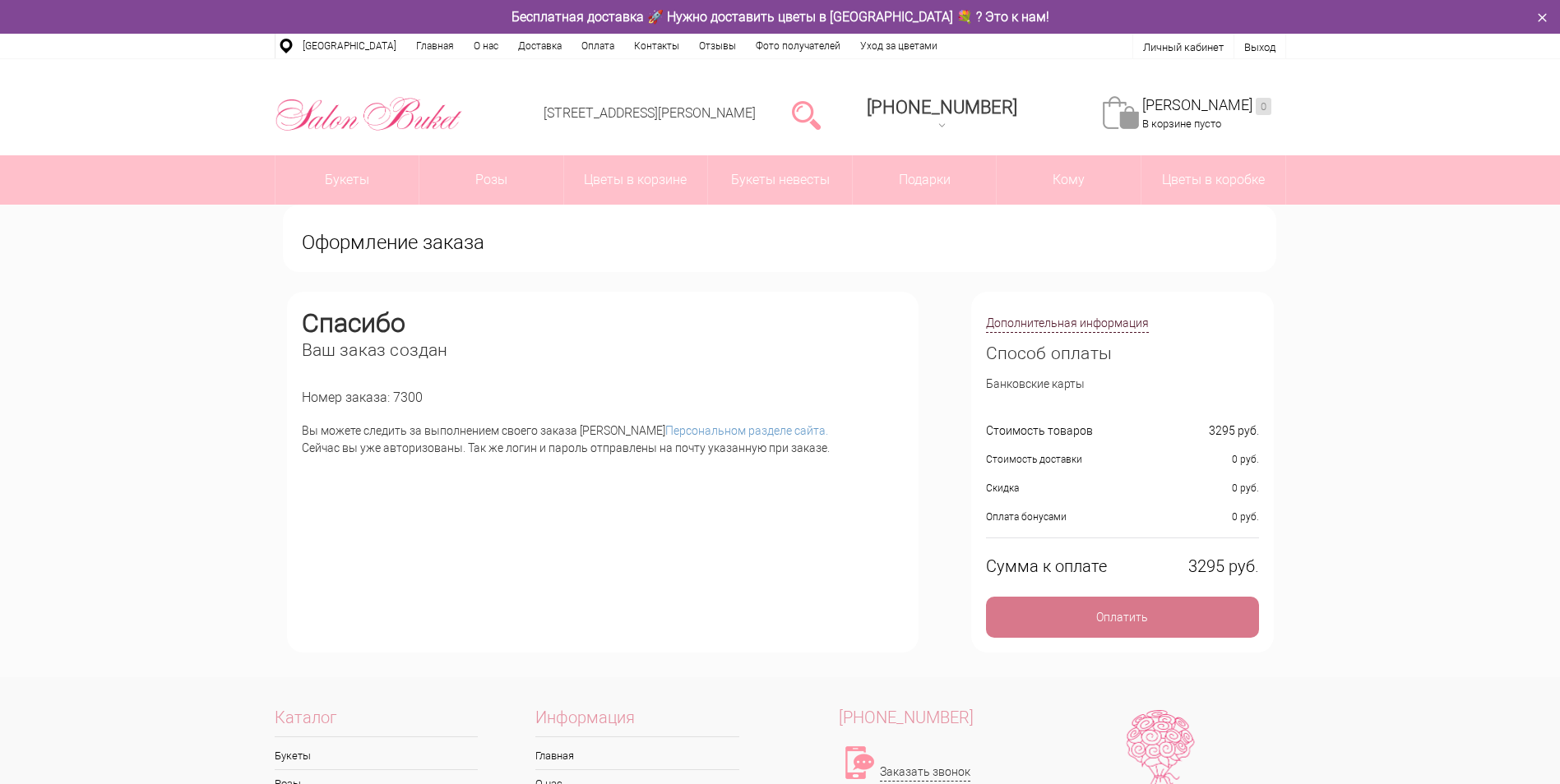
click at [1127, 613] on div "Оплатить" at bounding box center [1122, 617] width 273 height 41
